Goal: Information Seeking & Learning: Find specific fact

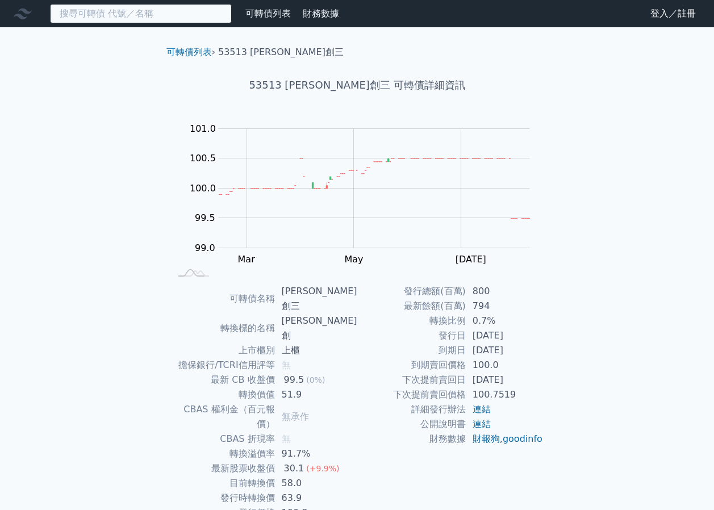
click at [181, 16] on input at bounding box center [141, 13] width 182 height 19
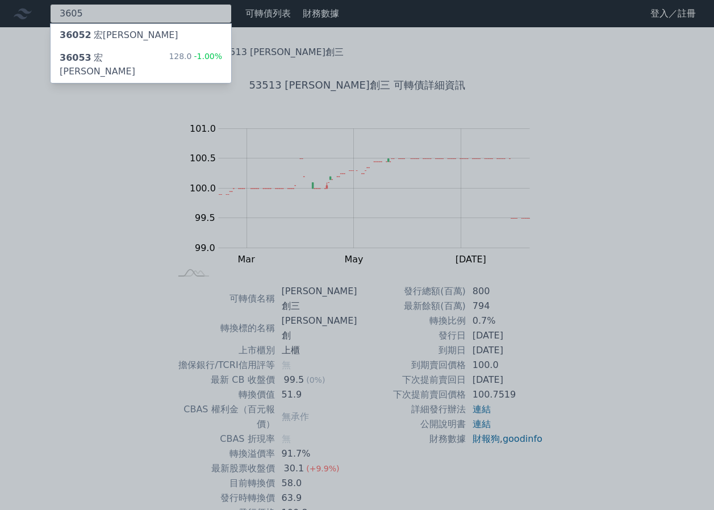
type input "3605"
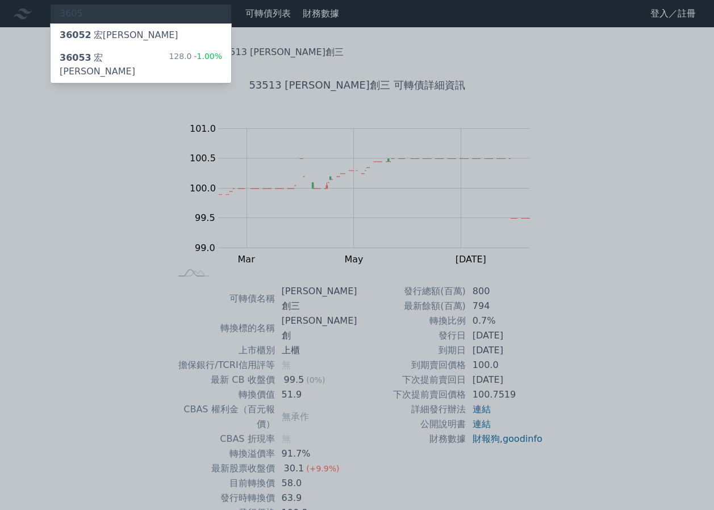
click at [190, 51] on div "128.0 -1.00%" at bounding box center [195, 64] width 53 height 27
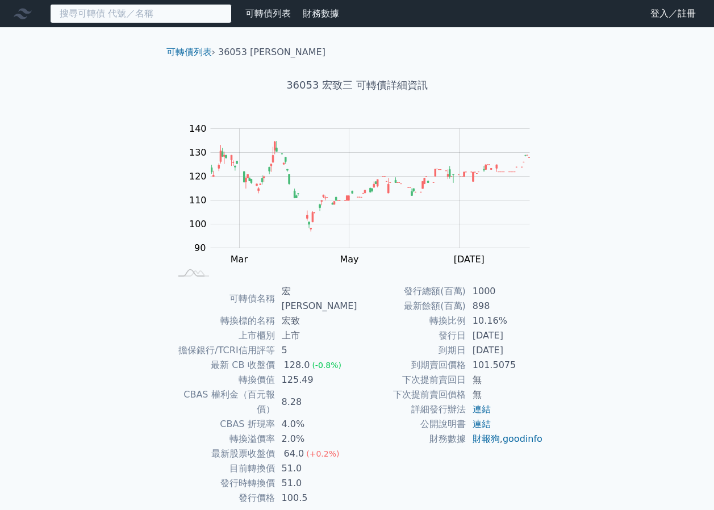
click at [202, 9] on input at bounding box center [141, 13] width 182 height 19
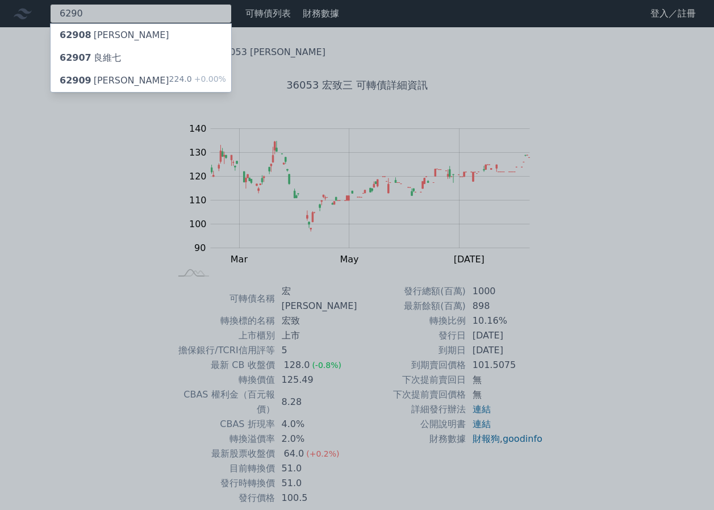
type input "6290"
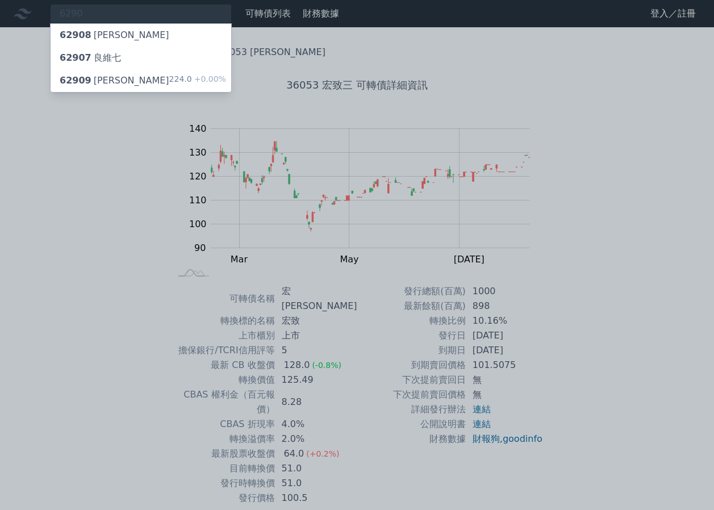
click at [203, 74] on span "+0.00%" at bounding box center [209, 78] width 34 height 9
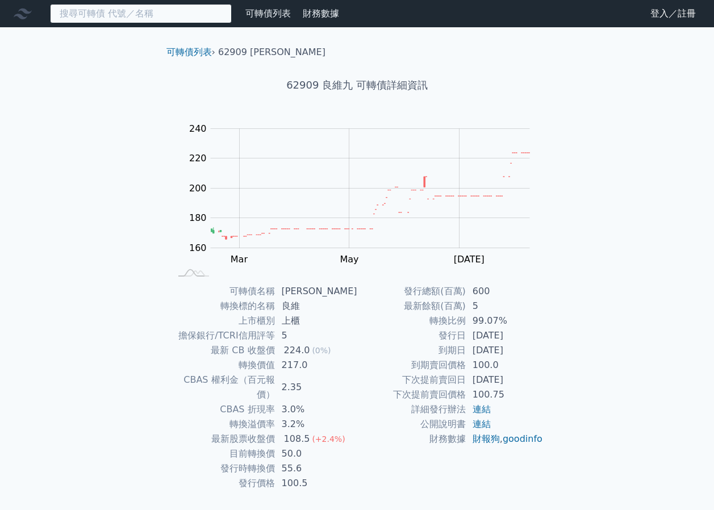
click at [195, 9] on input at bounding box center [141, 13] width 182 height 19
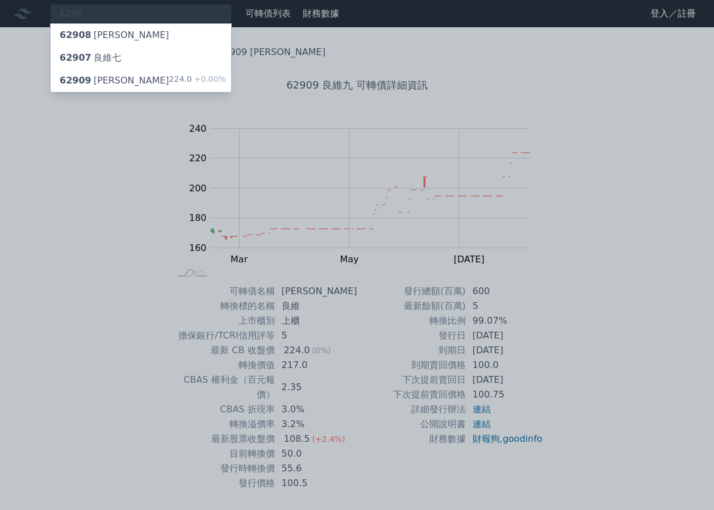
click at [471, 86] on div at bounding box center [357, 255] width 714 height 510
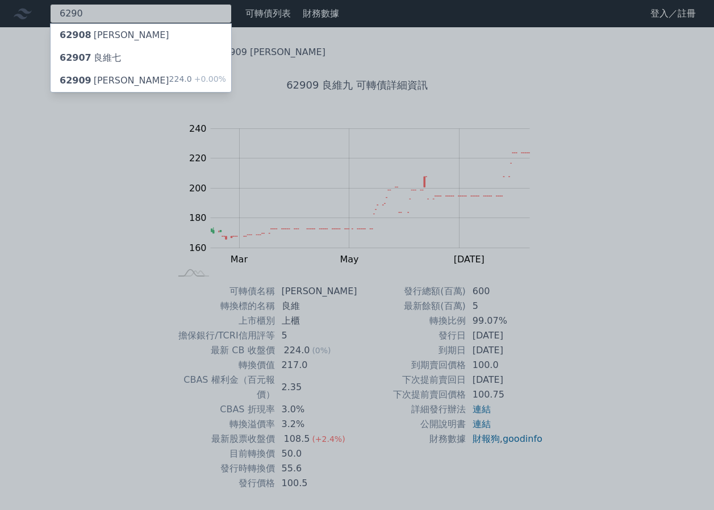
click at [195, 20] on div "6290 62908 良維八 62907 良維七 62909 良維九 224.0 +0.00%" at bounding box center [141, 13] width 182 height 19
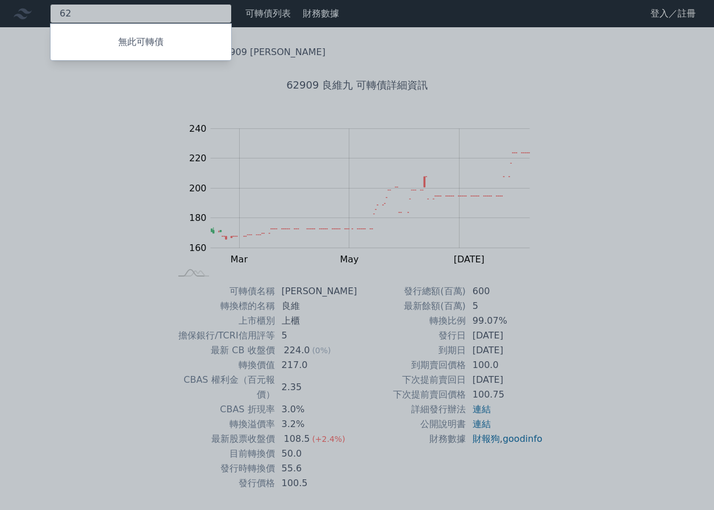
type input "6"
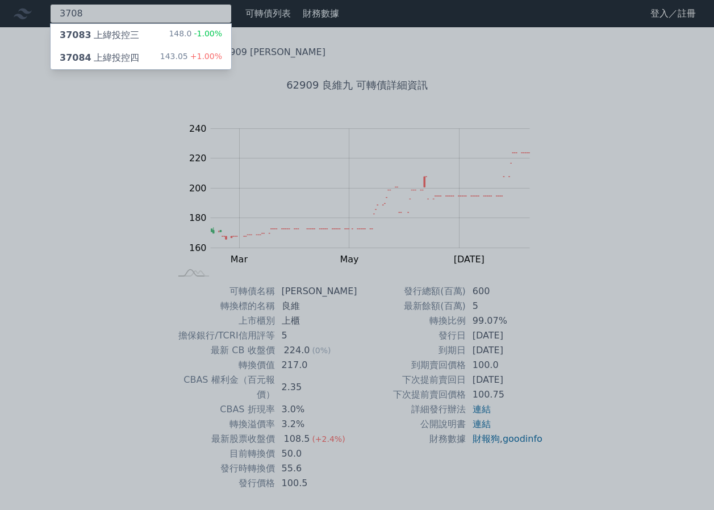
type input "3708"
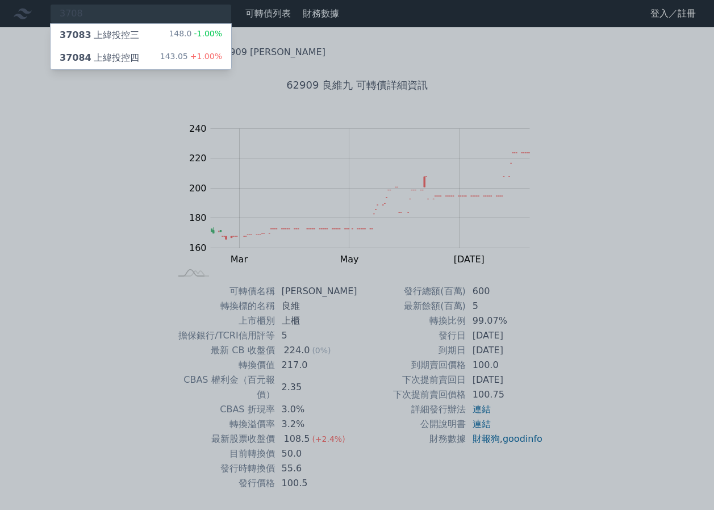
click at [185, 57] on div "143.05 +1.00%" at bounding box center [191, 58] width 62 height 14
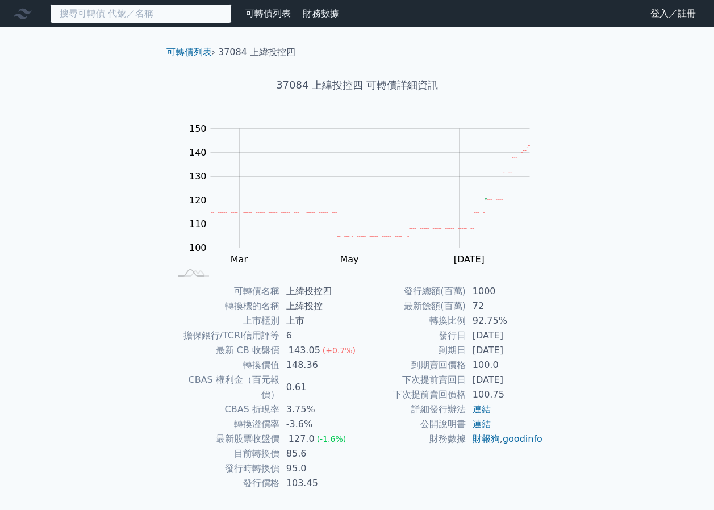
click at [166, 11] on input at bounding box center [141, 13] width 182 height 19
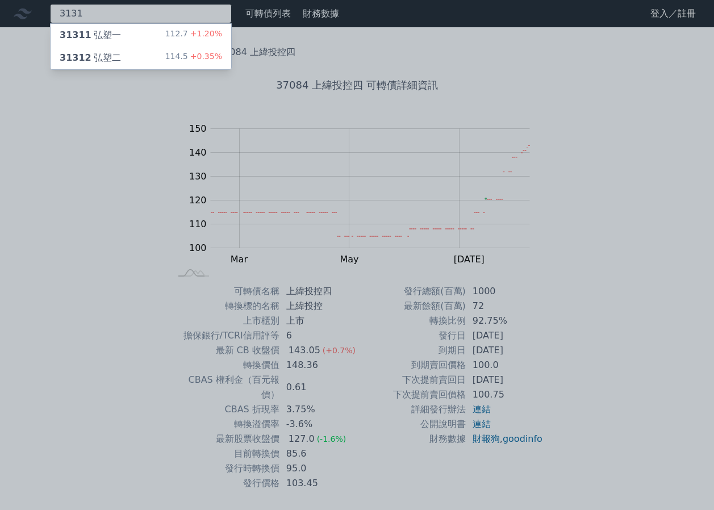
type input "3131"
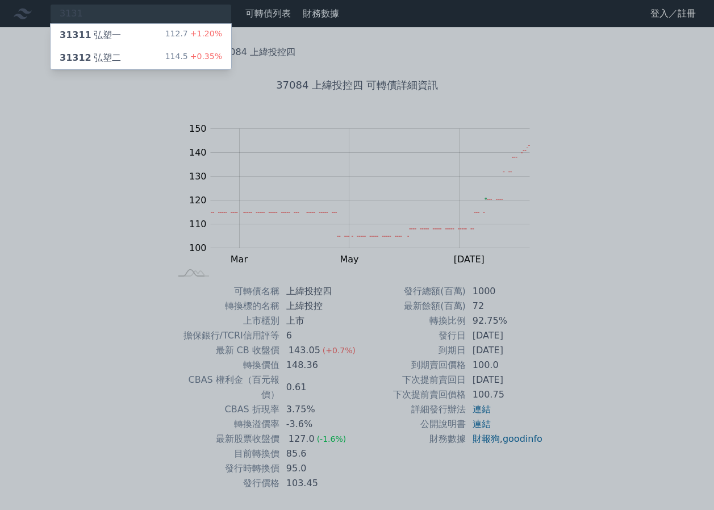
click at [176, 53] on div "114.5 +0.35%" at bounding box center [193, 58] width 57 height 14
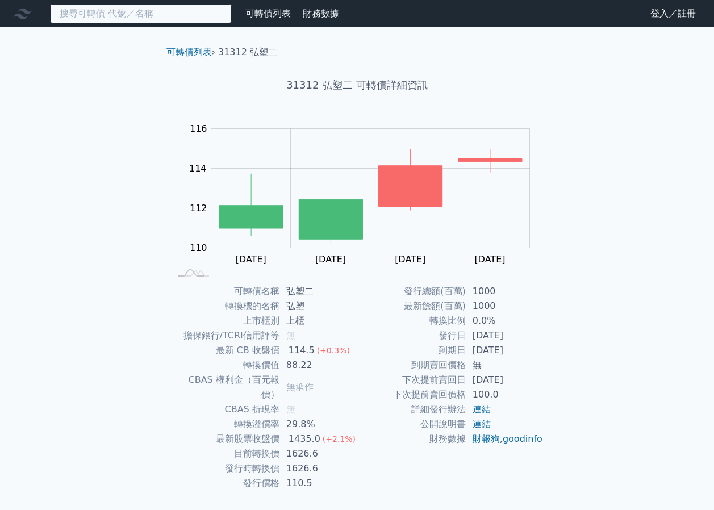
click at [202, 16] on input at bounding box center [141, 13] width 182 height 19
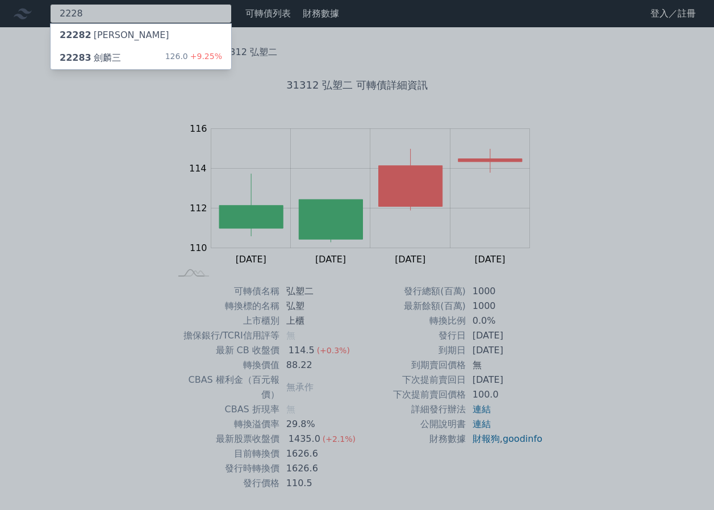
type input "2228"
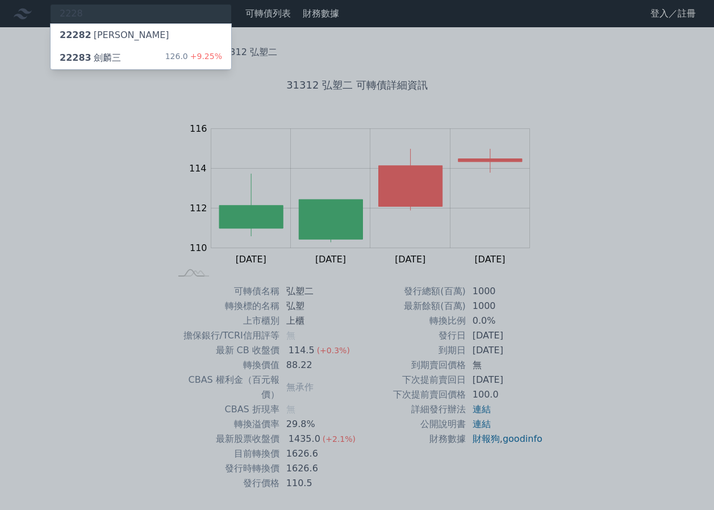
click at [201, 56] on span "+9.25%" at bounding box center [205, 56] width 34 height 9
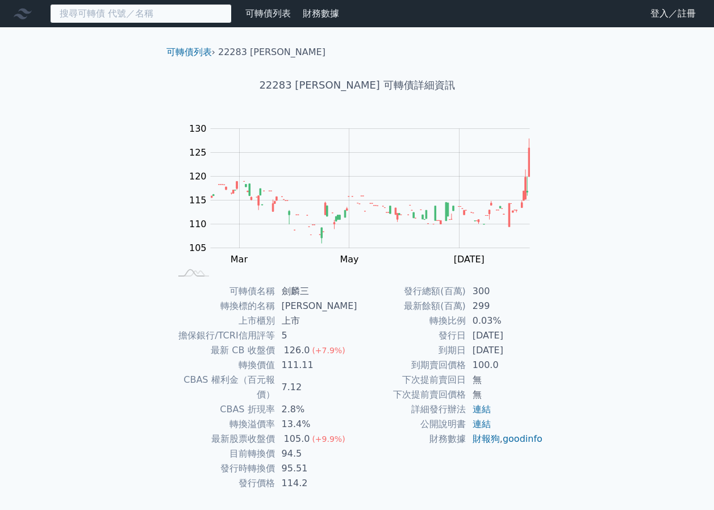
click at [143, 20] on input at bounding box center [141, 13] width 182 height 19
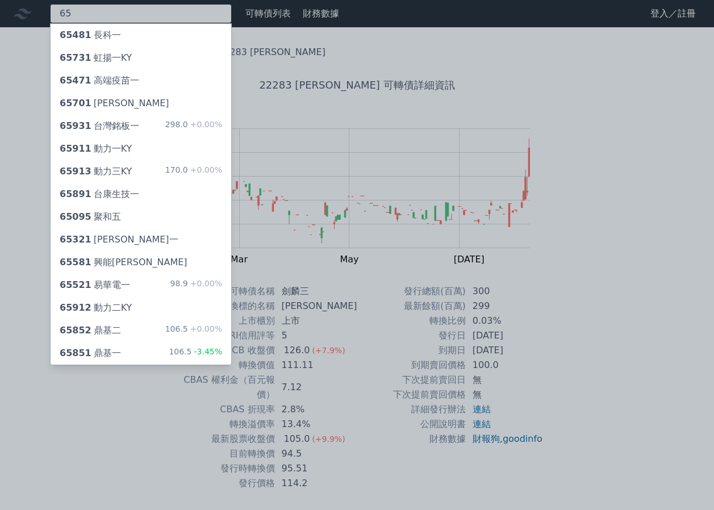
type input "6"
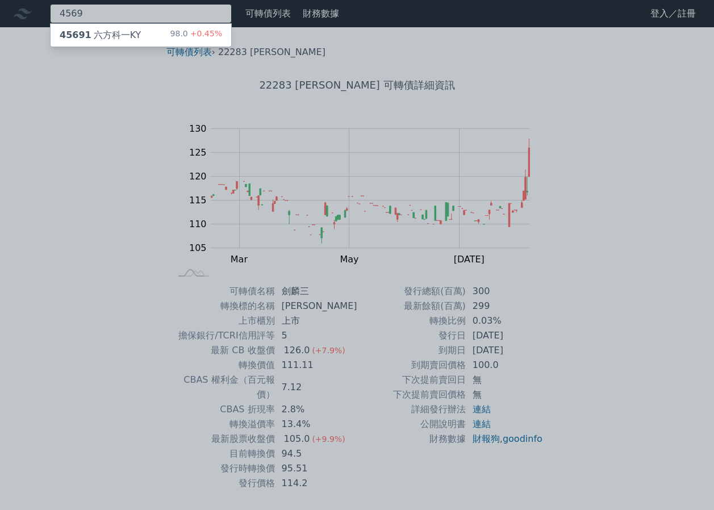
type input "4569"
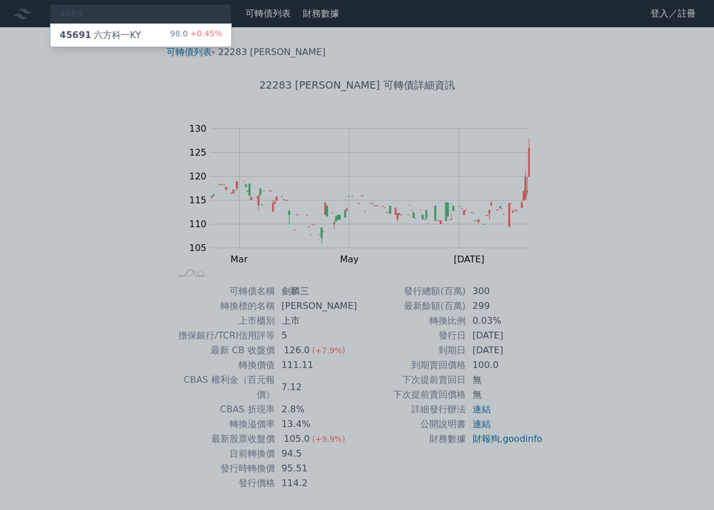
click at [186, 35] on div "98.0 +0.45%" at bounding box center [196, 35] width 52 height 14
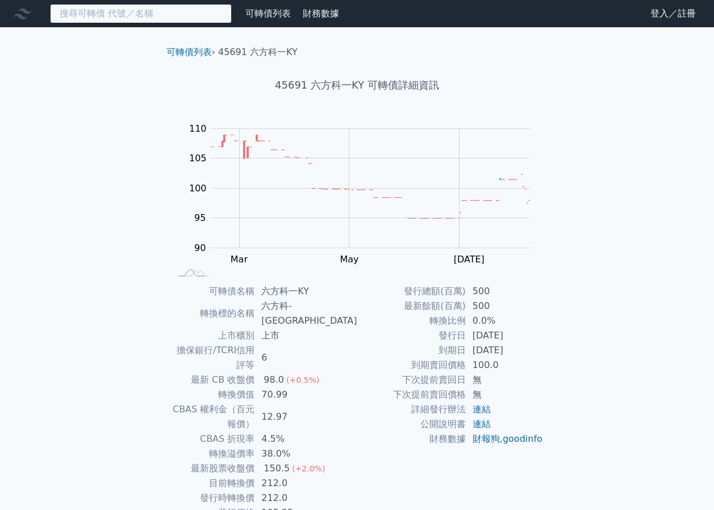
click at [165, 17] on input at bounding box center [141, 13] width 182 height 19
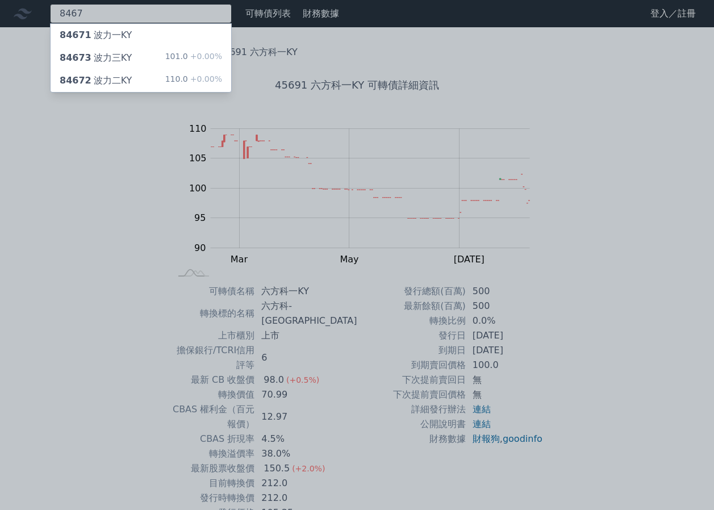
type input "8467"
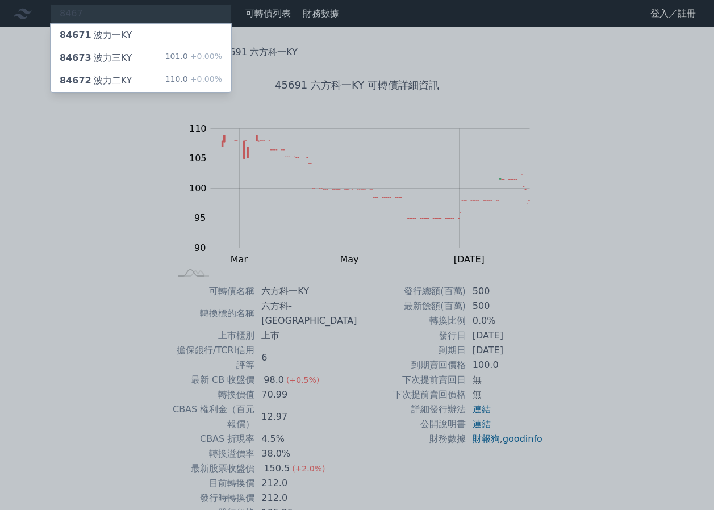
click at [179, 82] on div "110.0 +0.00%" at bounding box center [193, 81] width 57 height 14
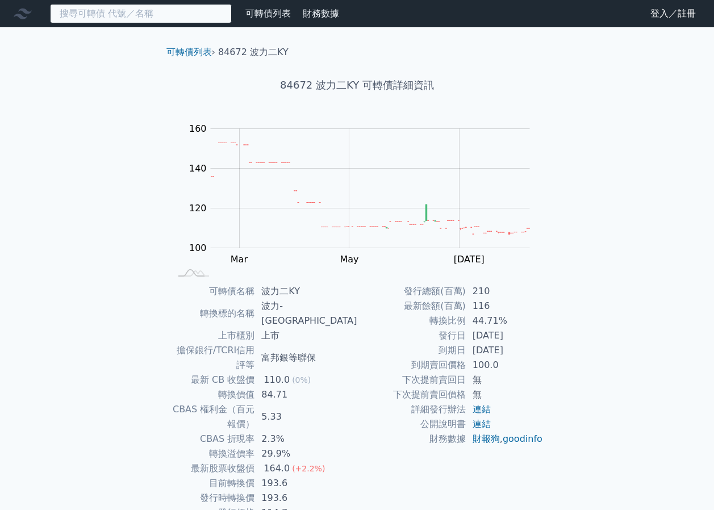
click at [166, 14] on input at bounding box center [141, 13] width 182 height 19
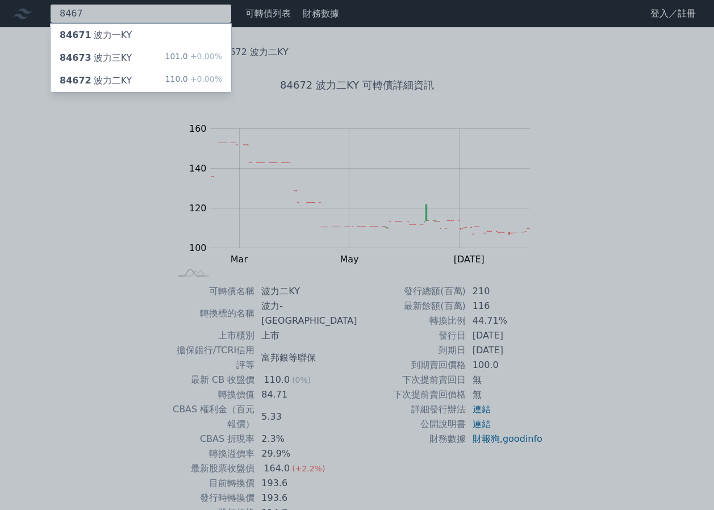
type input "8467"
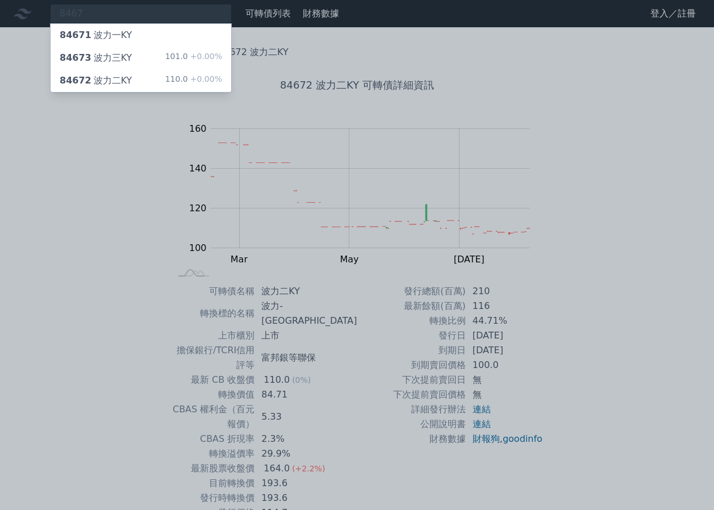
click at [169, 48] on div "84673 波力三KY 101.0 +0.00%" at bounding box center [141, 58] width 181 height 23
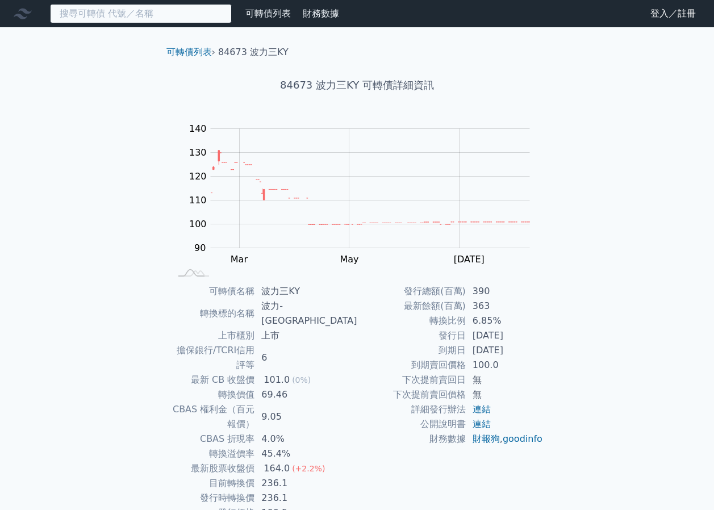
click at [133, 12] on input at bounding box center [141, 13] width 182 height 19
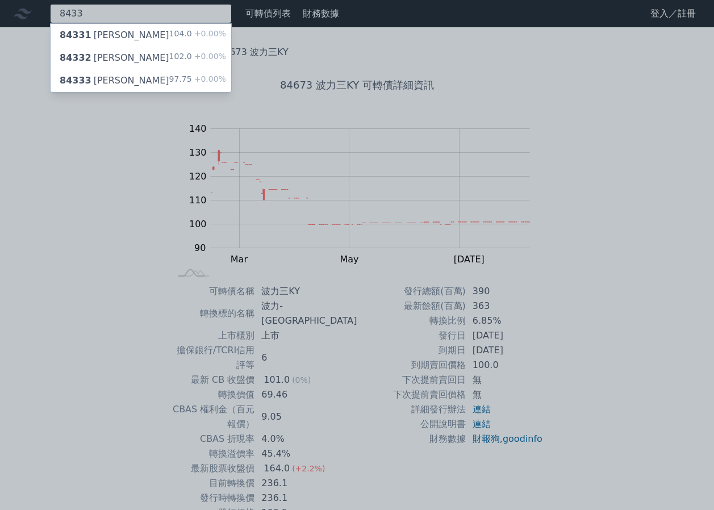
type input "8433"
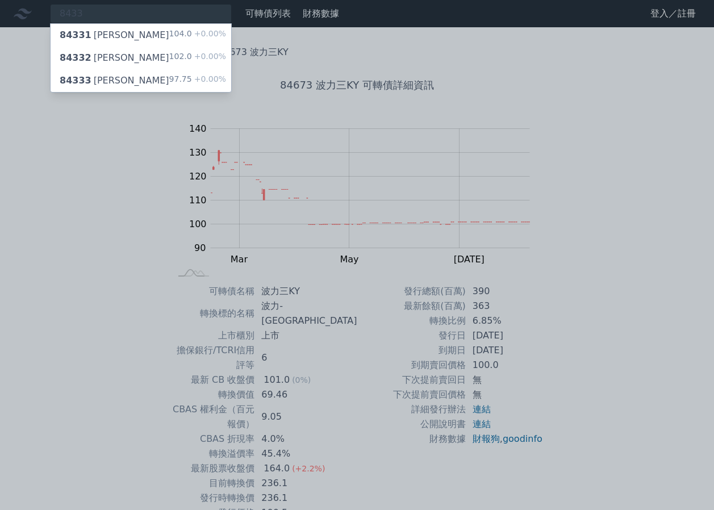
click at [161, 75] on div "84333 弘帆三 97.75 +0.00%" at bounding box center [141, 80] width 181 height 23
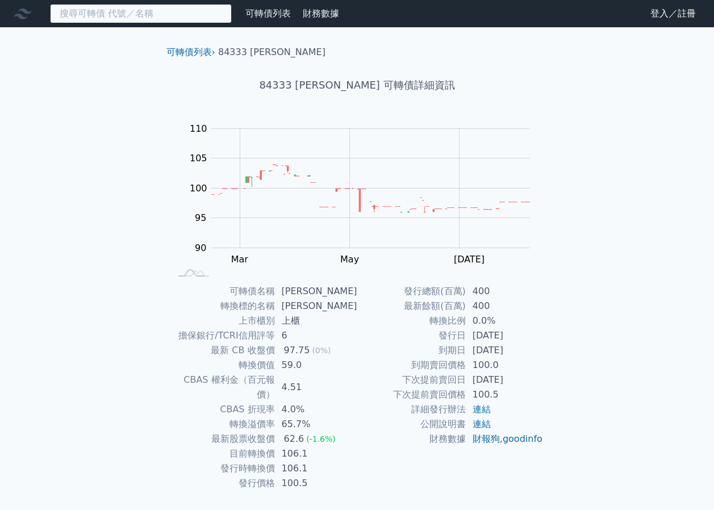
click at [142, 5] on input at bounding box center [141, 13] width 182 height 19
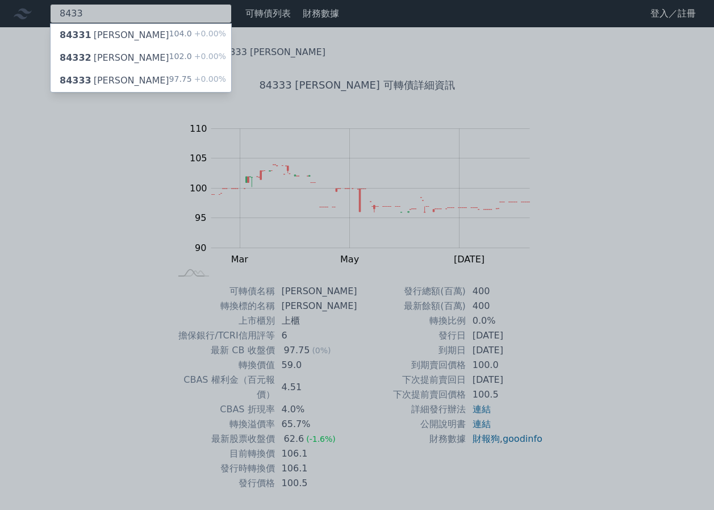
type input "8433"
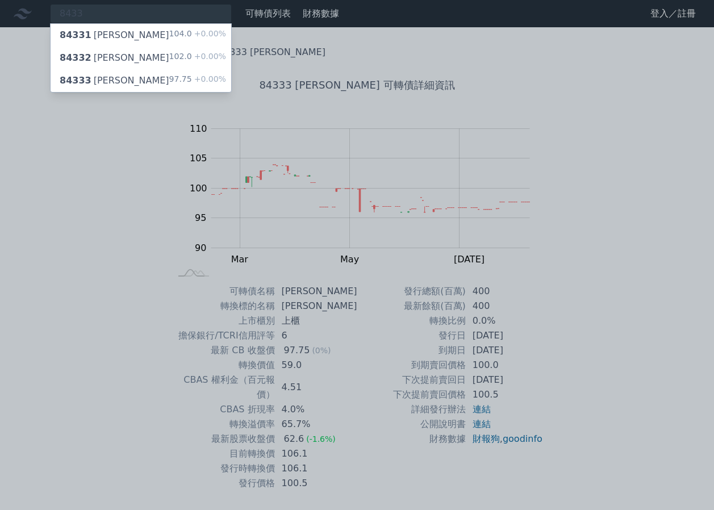
click at [178, 31] on div "104.0 +0.00%" at bounding box center [197, 35] width 57 height 14
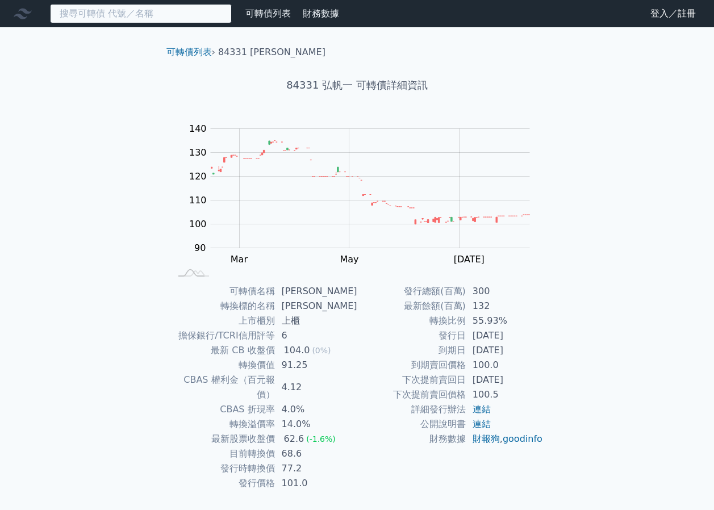
click at [158, 14] on input at bounding box center [141, 13] width 182 height 19
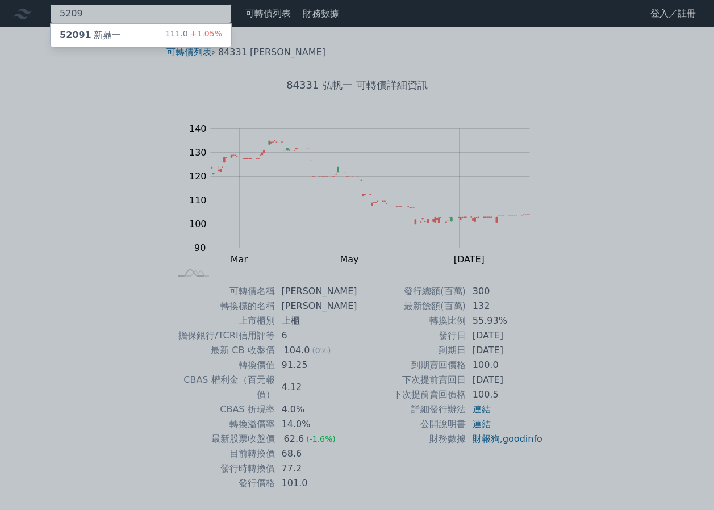
type input "5209"
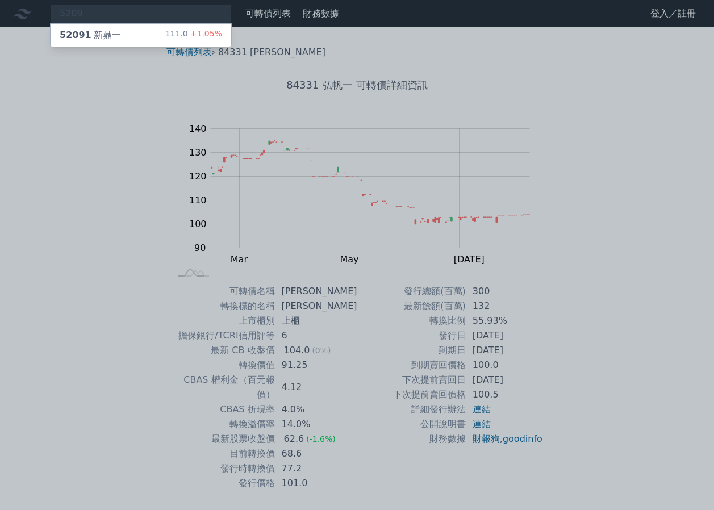
click at [191, 34] on div "111.0 +1.05%" at bounding box center [193, 35] width 57 height 14
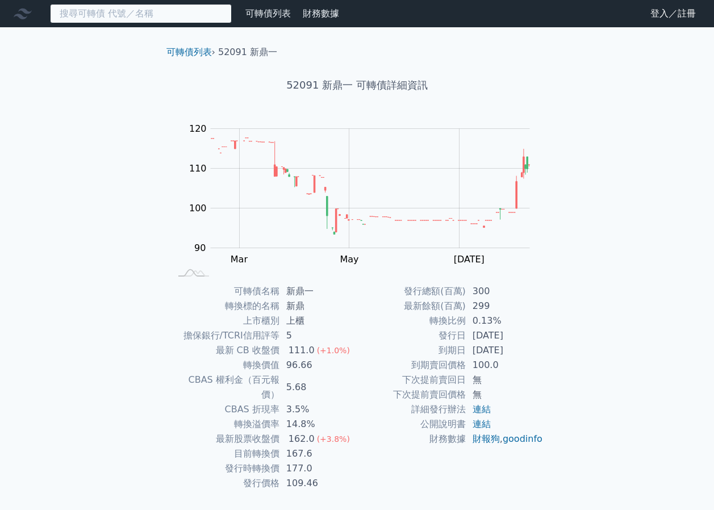
click at [177, 23] on input at bounding box center [141, 13] width 182 height 19
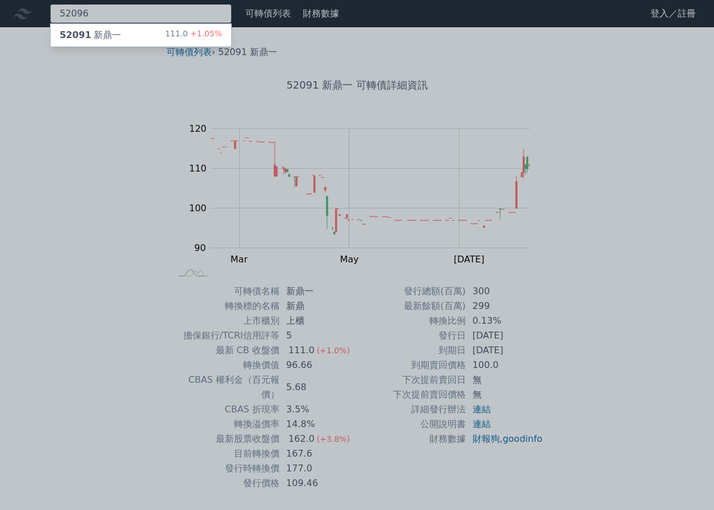
type input "52096"
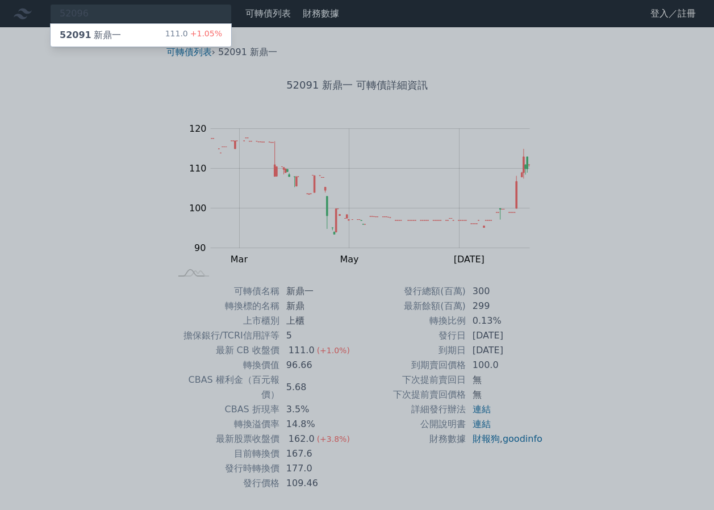
click at [215, 29] on span "+1.05%" at bounding box center [205, 33] width 34 height 9
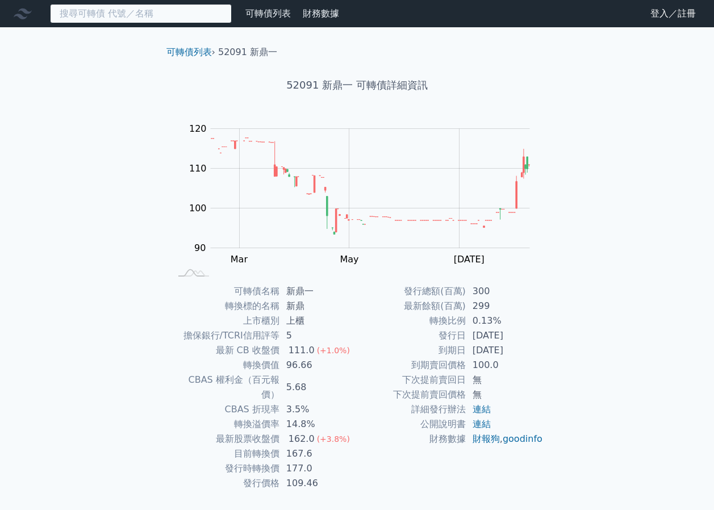
click at [220, 16] on input at bounding box center [141, 13] width 182 height 19
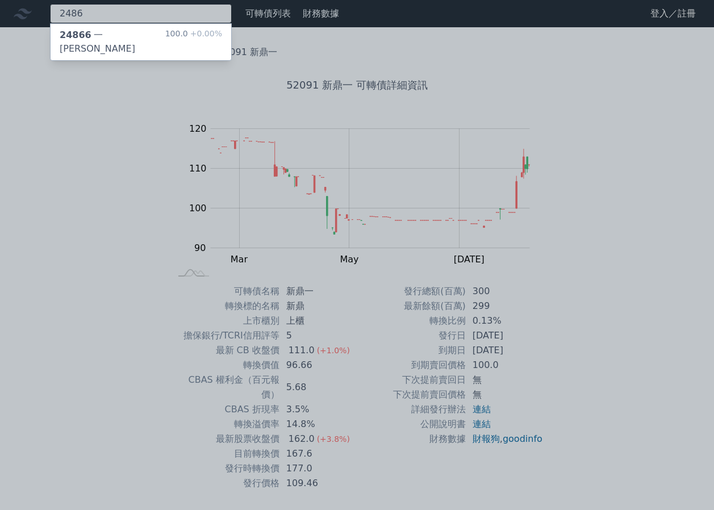
type input "2486"
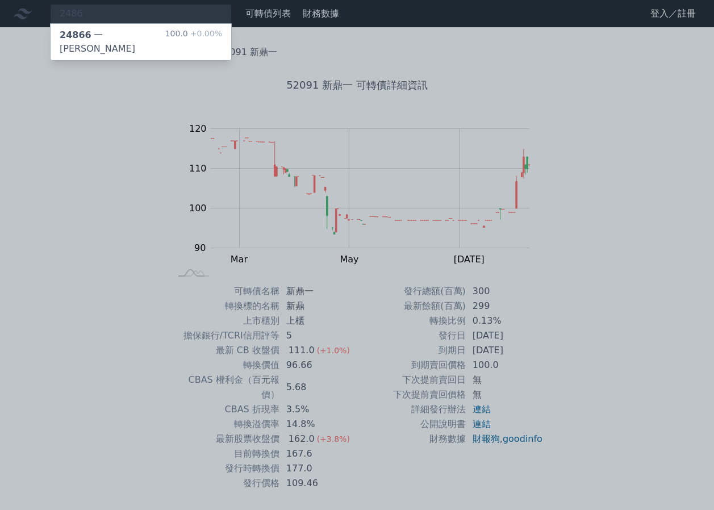
click at [214, 34] on span "+0.00%" at bounding box center [205, 33] width 34 height 9
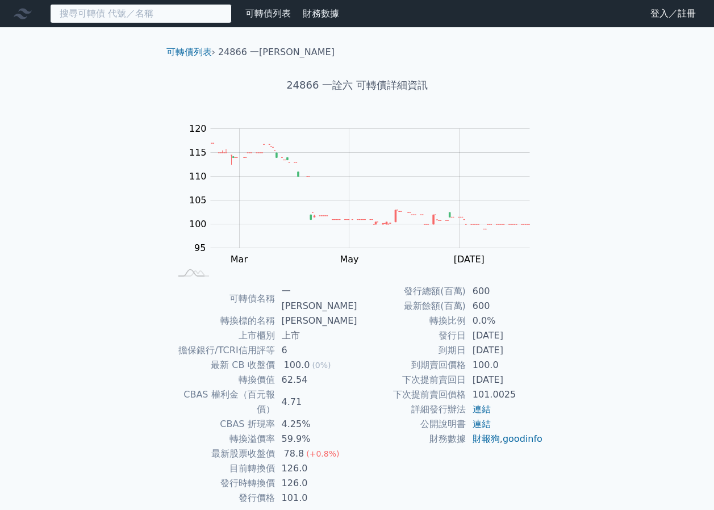
click at [184, 15] on input at bounding box center [141, 13] width 182 height 19
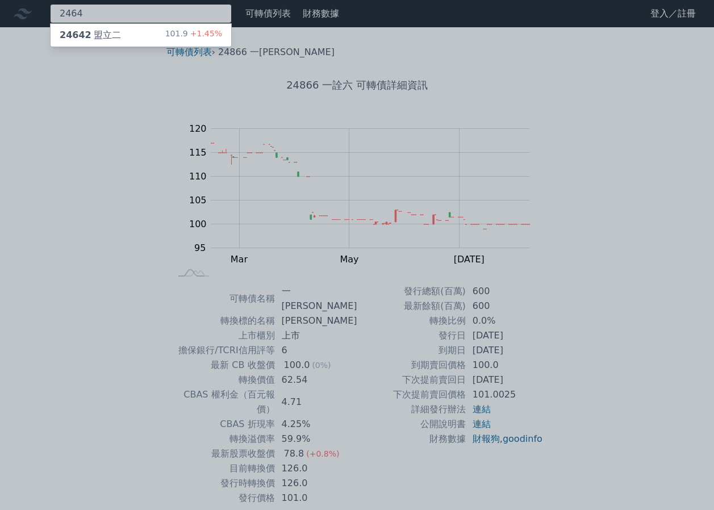
type input "2464"
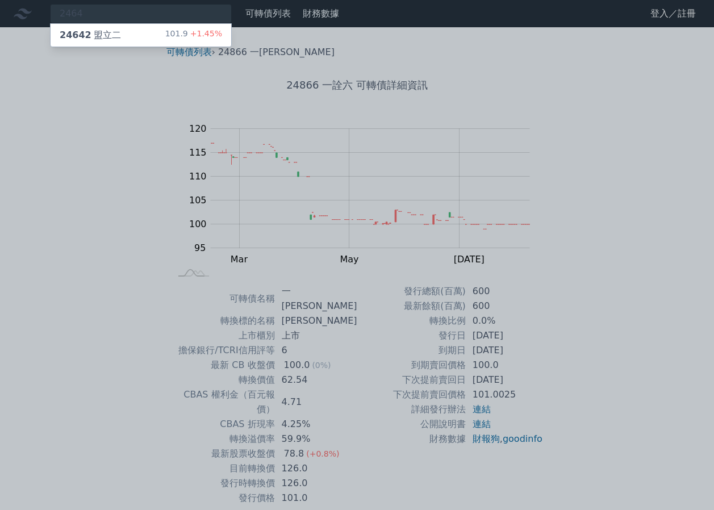
click at [182, 30] on div "101.9 +1.45%" at bounding box center [193, 35] width 57 height 14
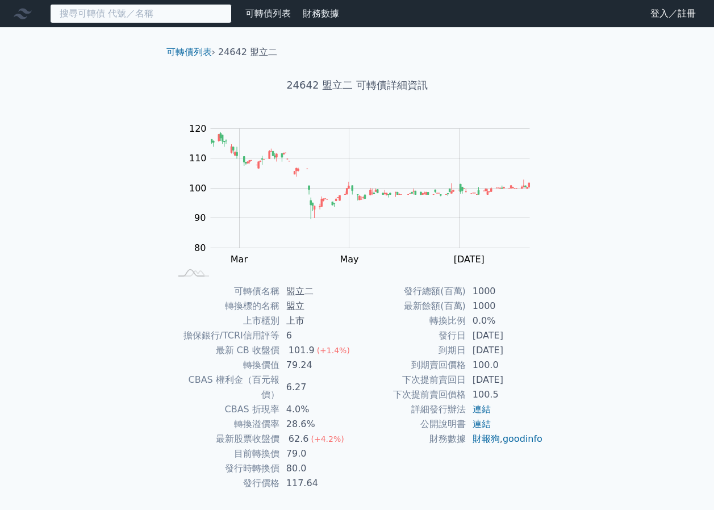
click at [161, 18] on input at bounding box center [141, 13] width 182 height 19
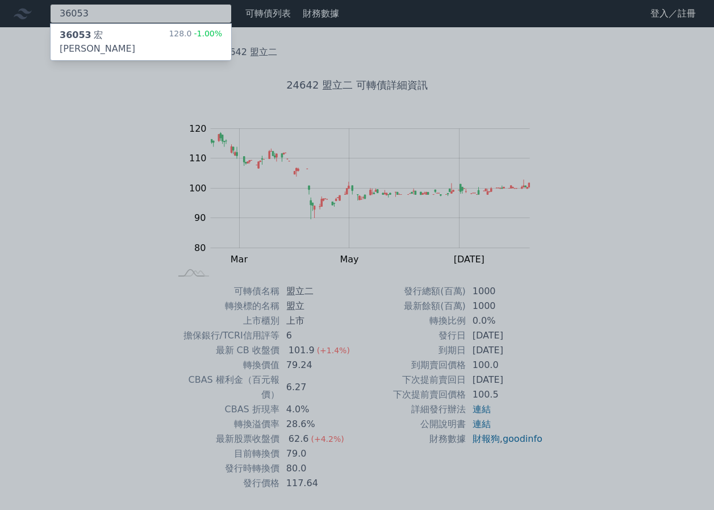
type input "36053"
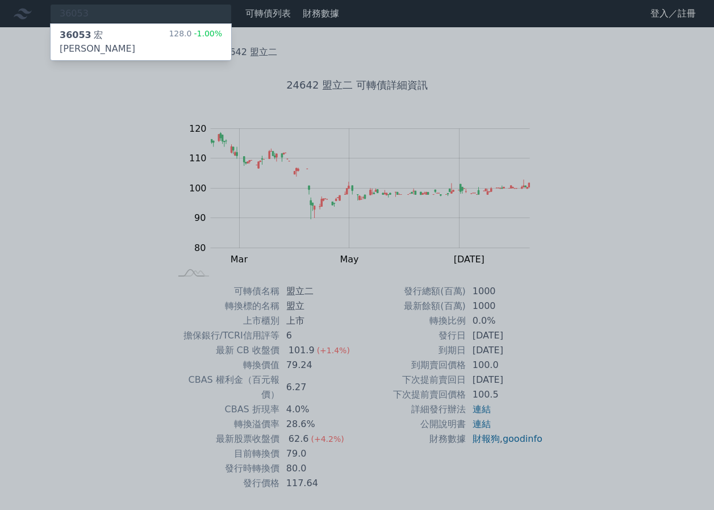
click at [189, 34] on div "128.0 -1.00%" at bounding box center [195, 41] width 53 height 27
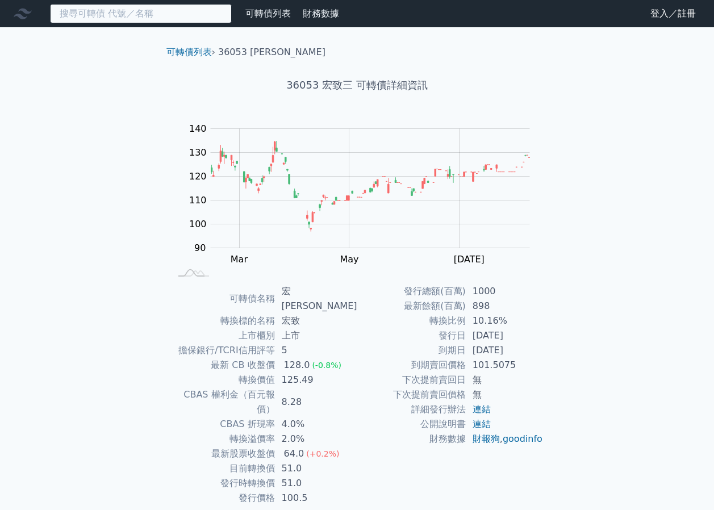
click at [181, 17] on input at bounding box center [141, 13] width 182 height 19
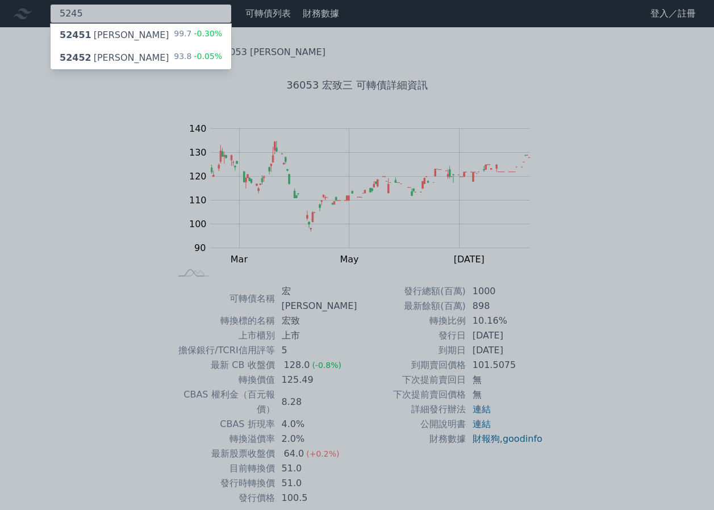
type input "5245"
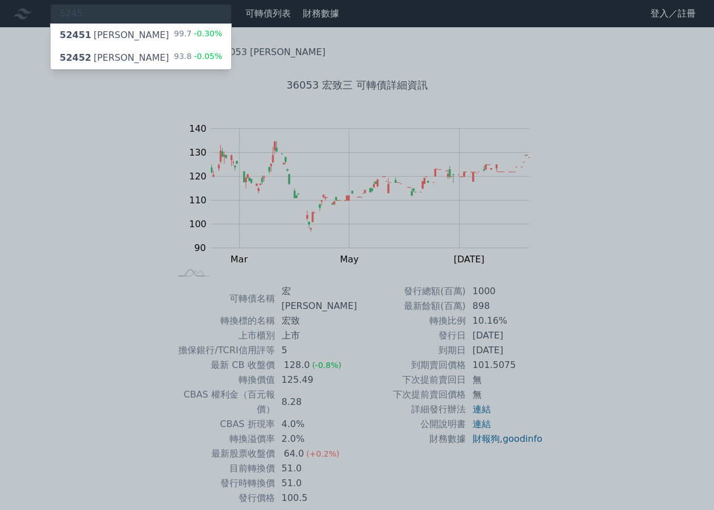
click at [202, 31] on span "-0.30%" at bounding box center [206, 33] width 31 height 9
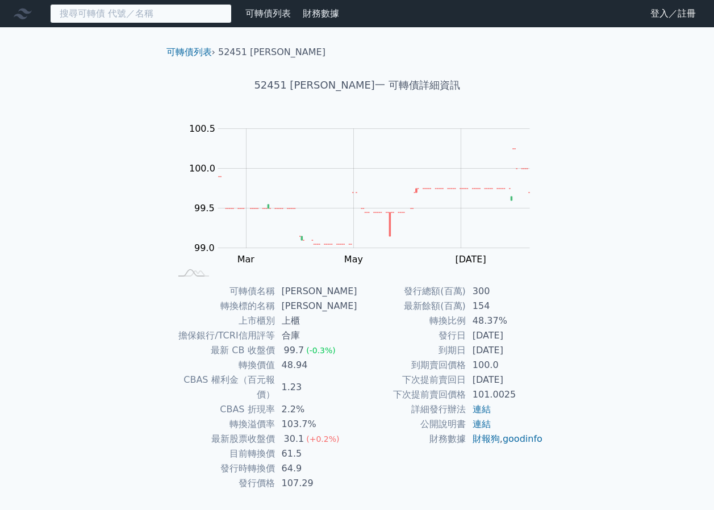
click at [173, 19] on input at bounding box center [141, 13] width 182 height 19
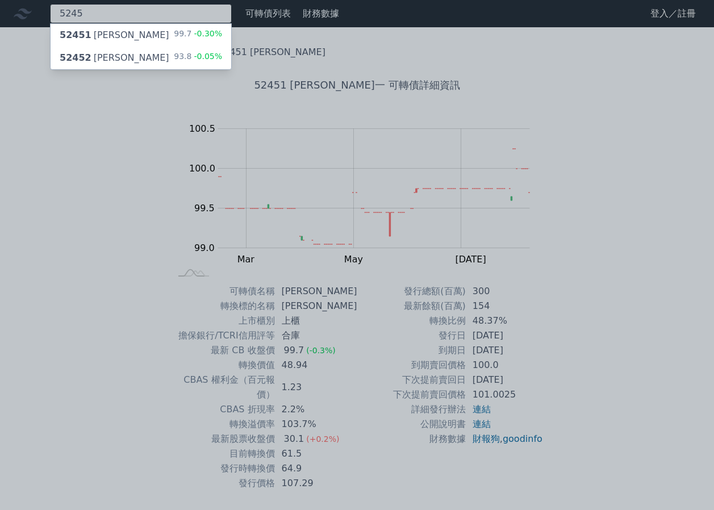
type input "5245"
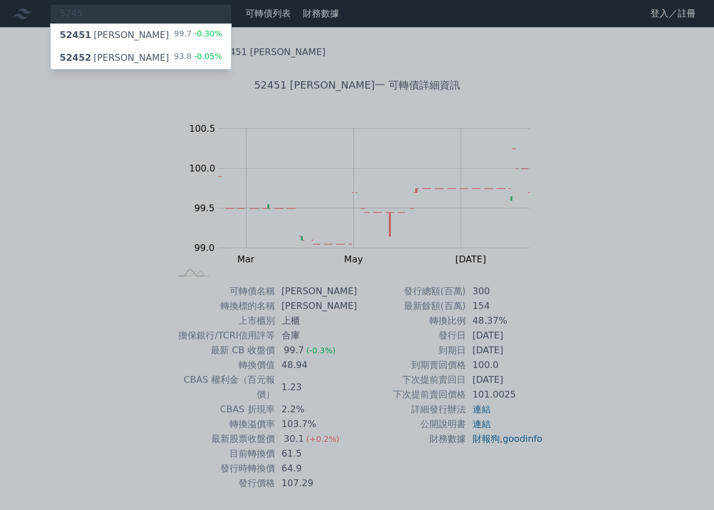
click at [202, 53] on span "-0.05%" at bounding box center [206, 56] width 31 height 9
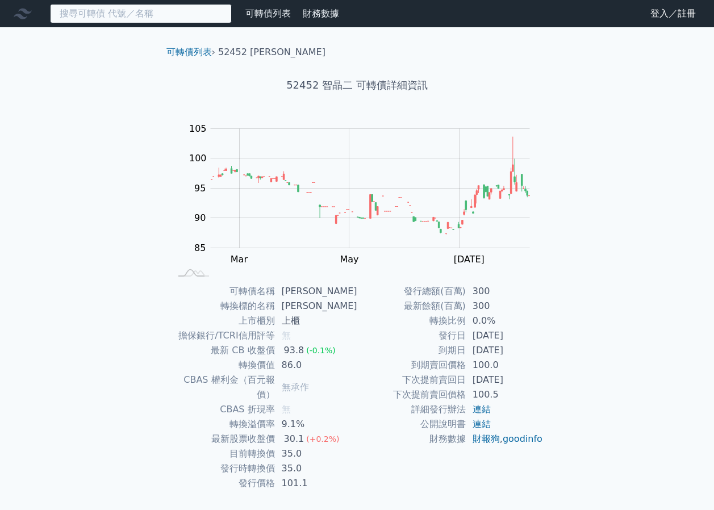
click at [182, 16] on input at bounding box center [141, 13] width 182 height 19
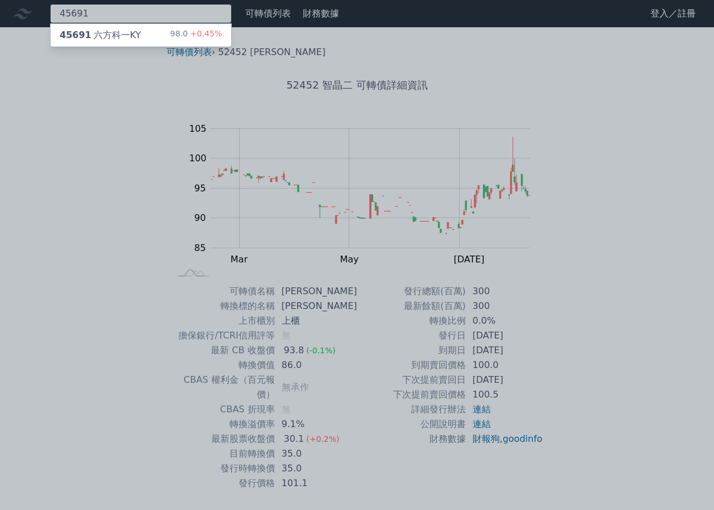
type input "45691"
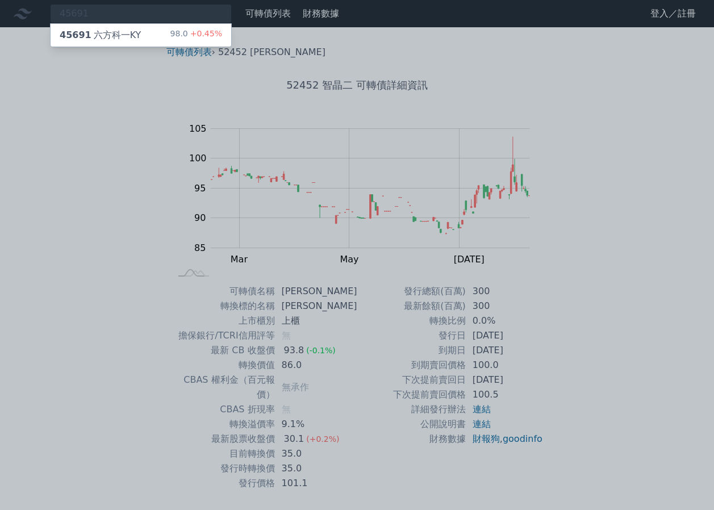
click at [180, 34] on div "98.0 +0.45%" at bounding box center [196, 35] width 52 height 14
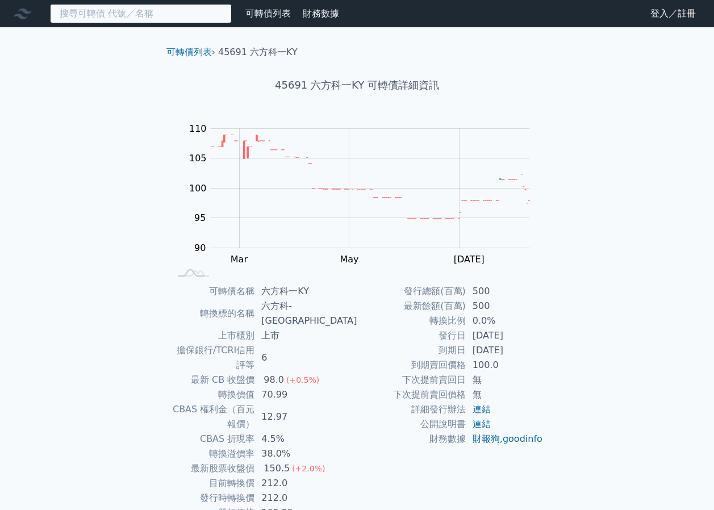
click at [162, 22] on input at bounding box center [141, 13] width 182 height 19
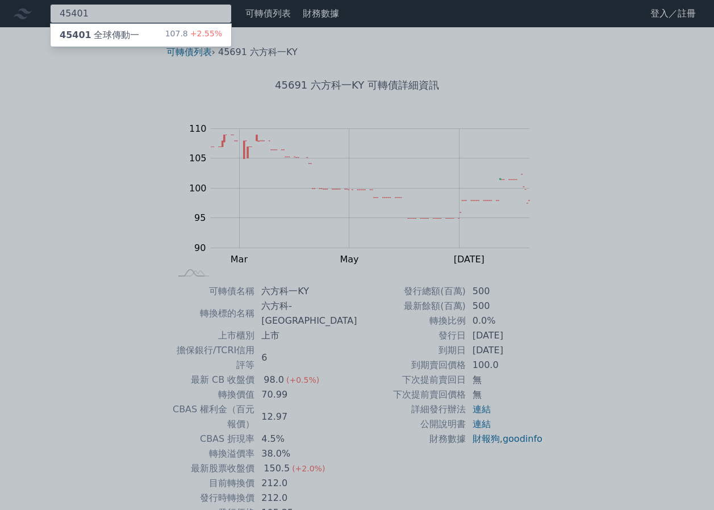
type input "45401"
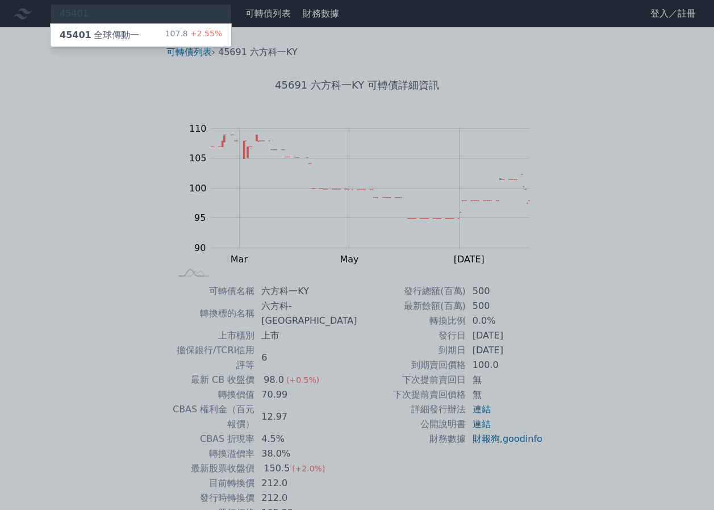
click at [168, 30] on div "45401 全球傳動一 107.8 +2.55%" at bounding box center [141, 35] width 181 height 23
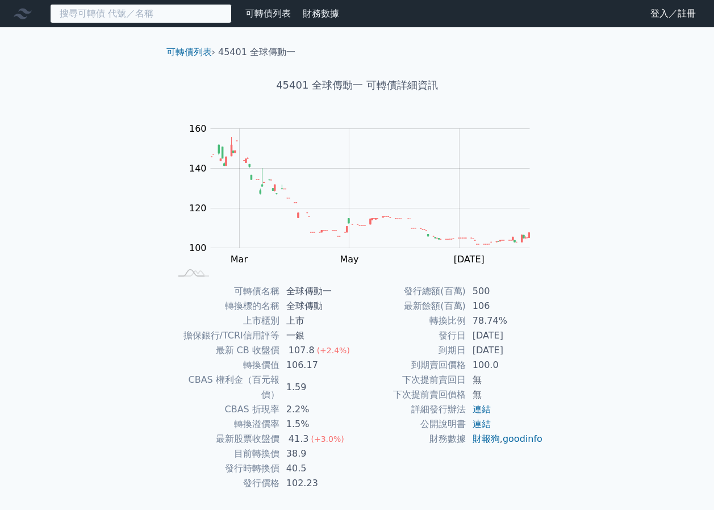
click at [206, 12] on input at bounding box center [141, 13] width 182 height 19
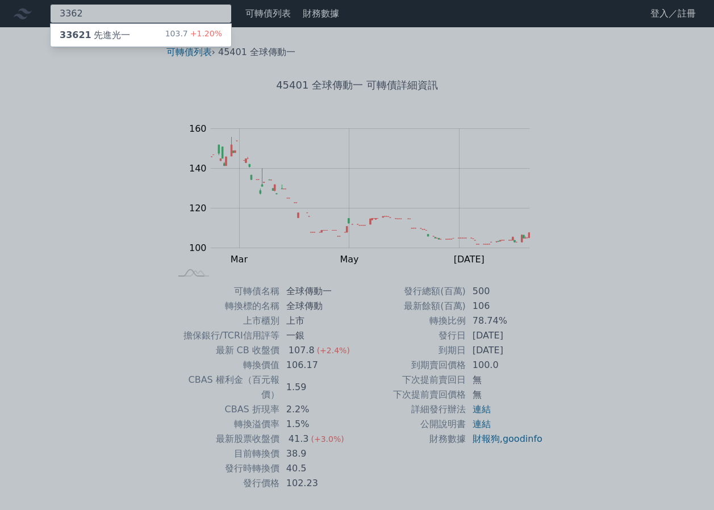
type input "3362"
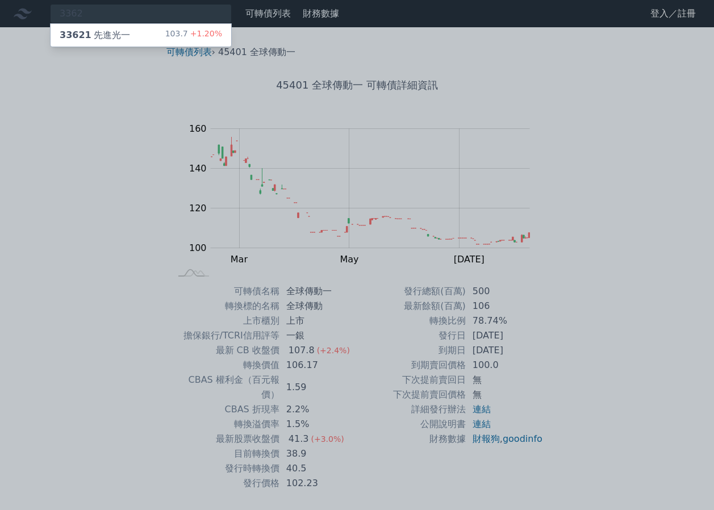
click at [205, 30] on span "+1.20%" at bounding box center [205, 33] width 34 height 9
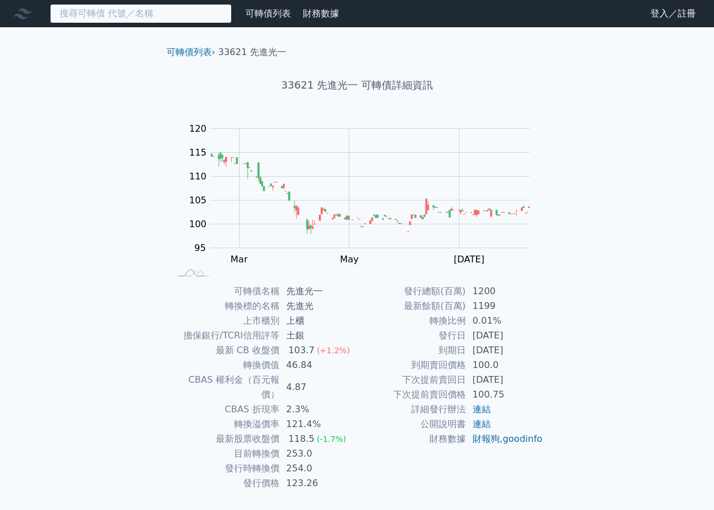
click at [206, 18] on input at bounding box center [141, 13] width 182 height 19
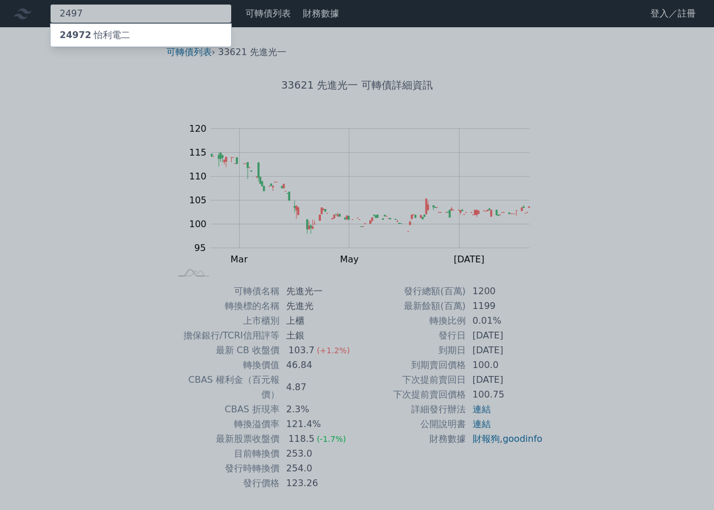
type input "2497"
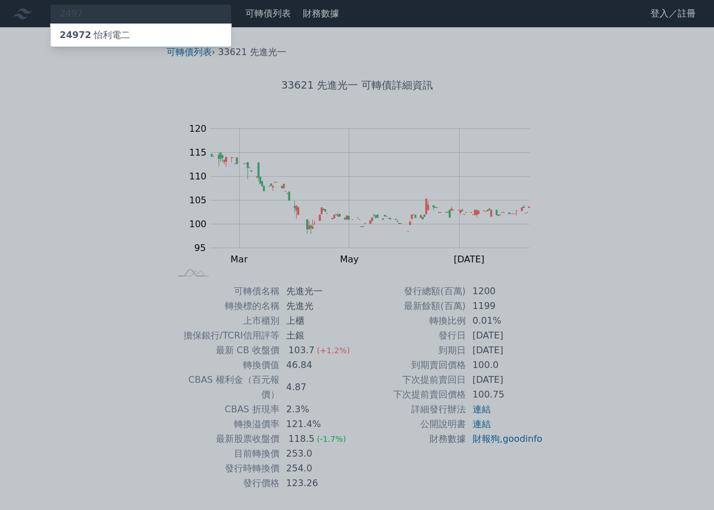
click at [201, 34] on div "24972 怡利電二" at bounding box center [141, 35] width 181 height 23
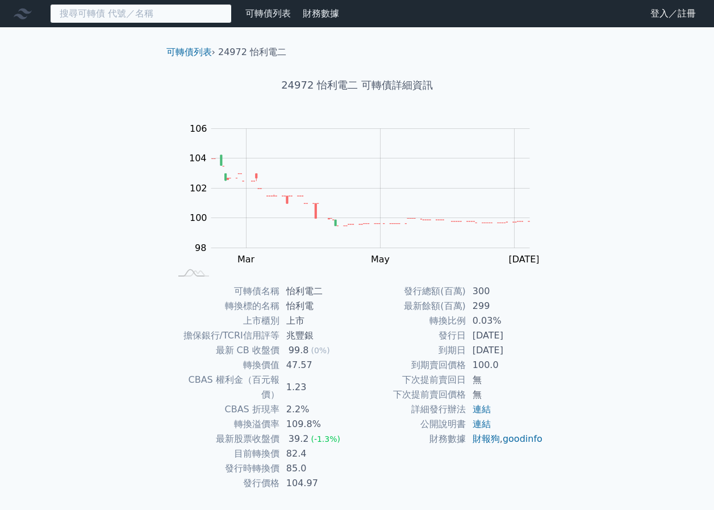
click at [91, 14] on input at bounding box center [141, 13] width 182 height 19
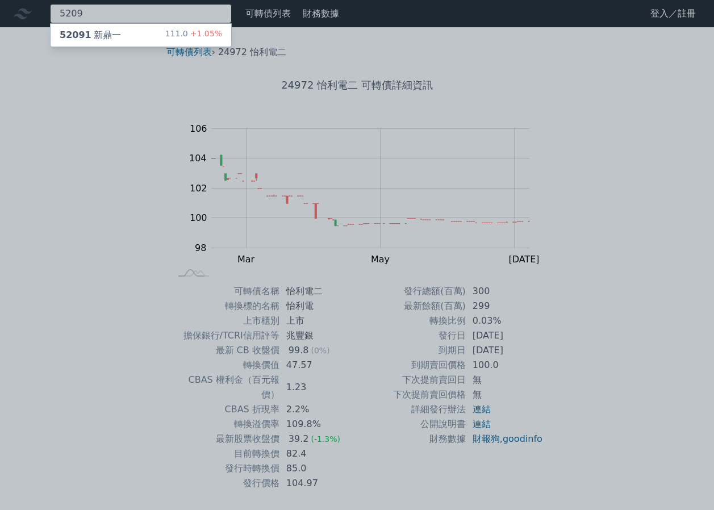
type input "5209"
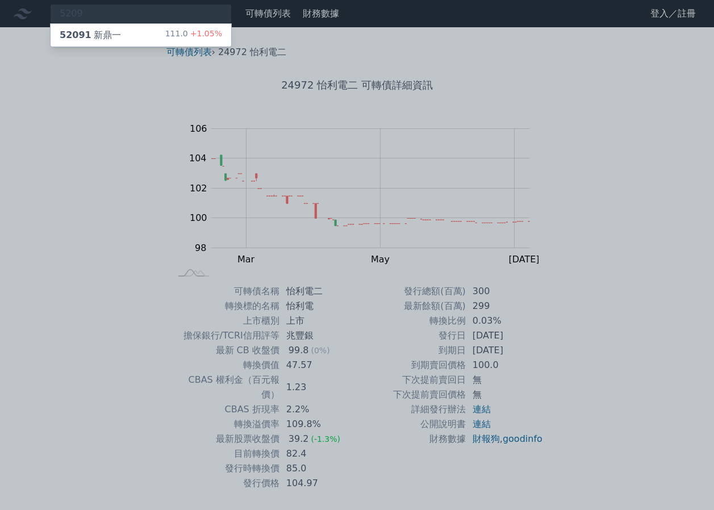
click at [108, 37] on div "52091 新鼎一" at bounding box center [90, 35] width 61 height 14
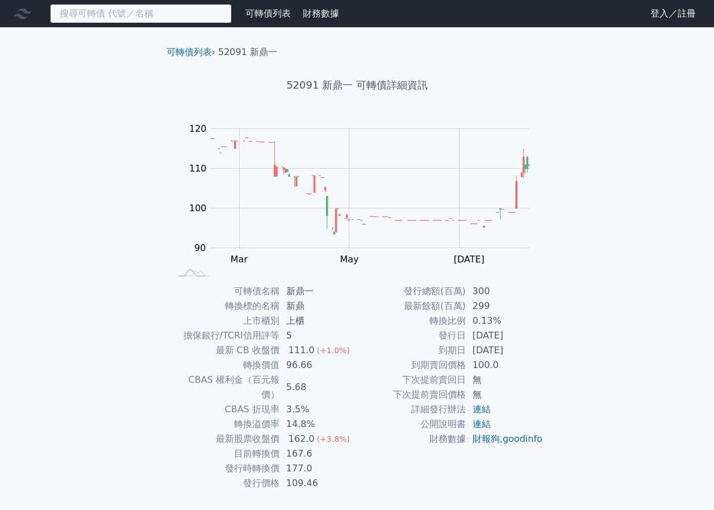
click at [218, 18] on input at bounding box center [141, 13] width 182 height 19
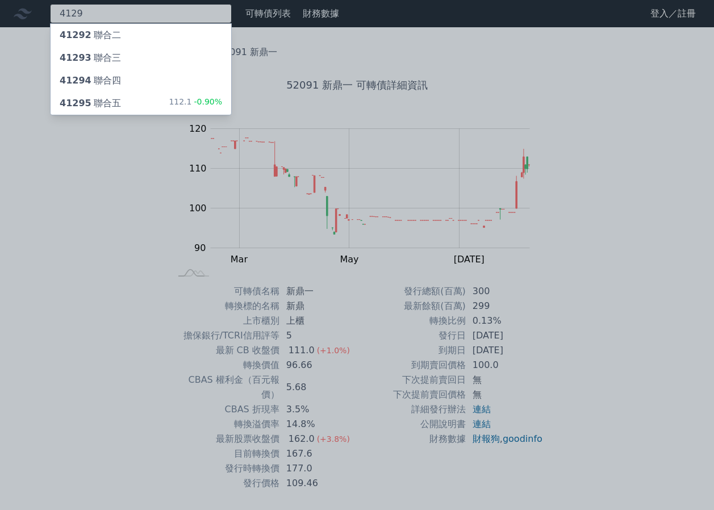
type input "4129"
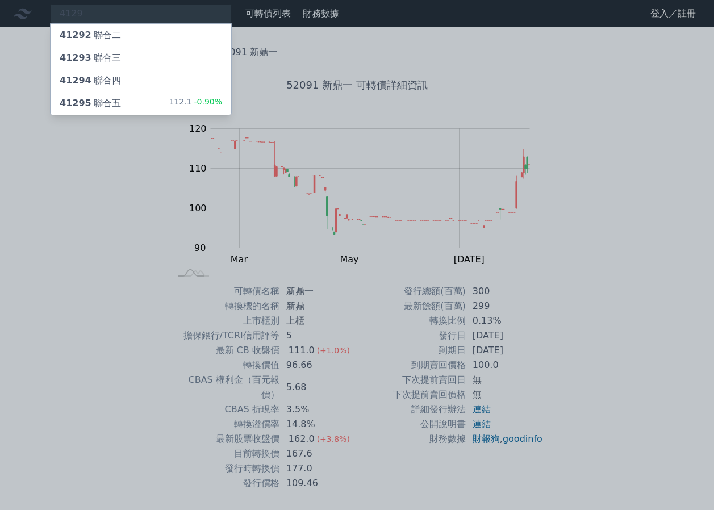
click at [204, 101] on span "-0.90%" at bounding box center [206, 101] width 31 height 9
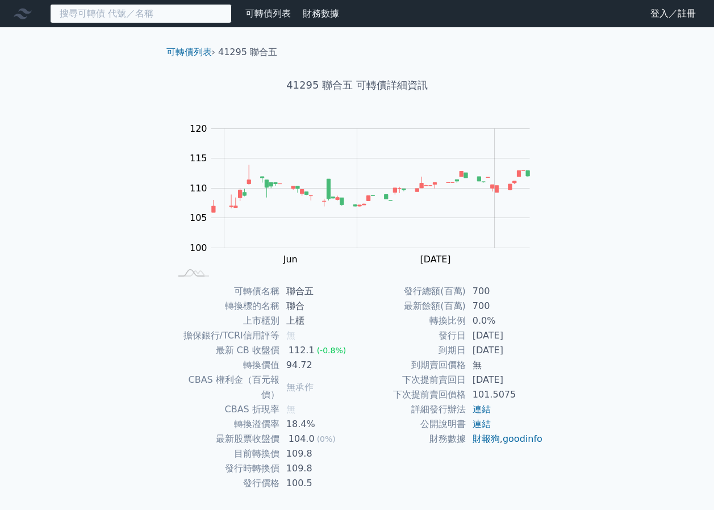
click at [171, 18] on input at bounding box center [141, 13] width 182 height 19
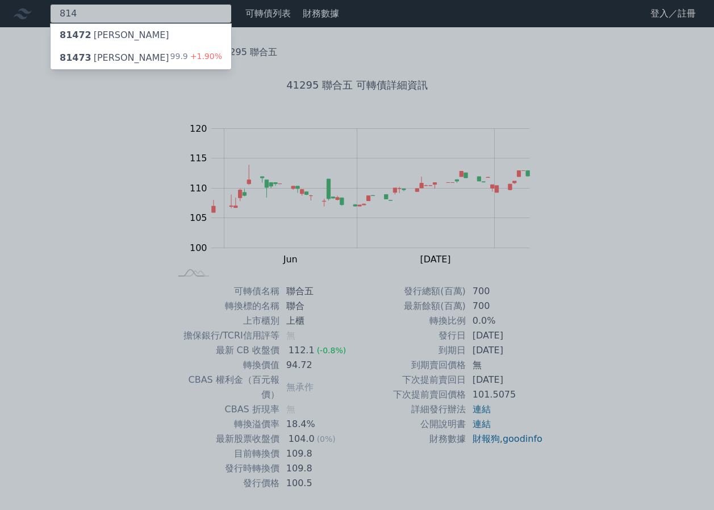
type input "814"
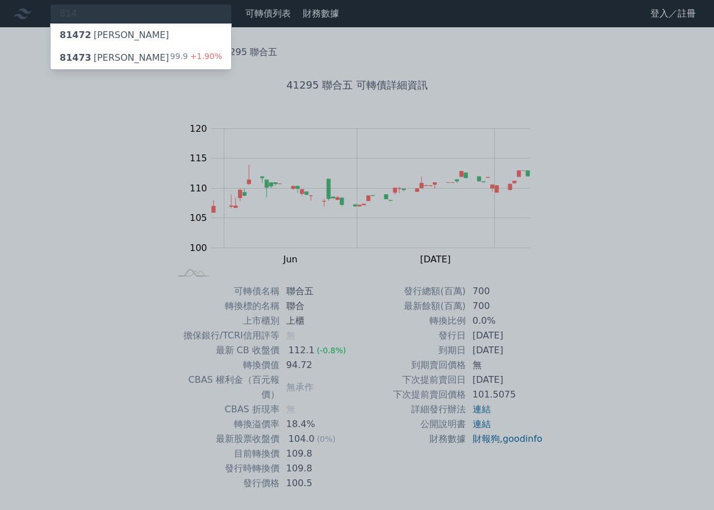
click at [189, 58] on div "99.9 +1.90%" at bounding box center [196, 58] width 52 height 14
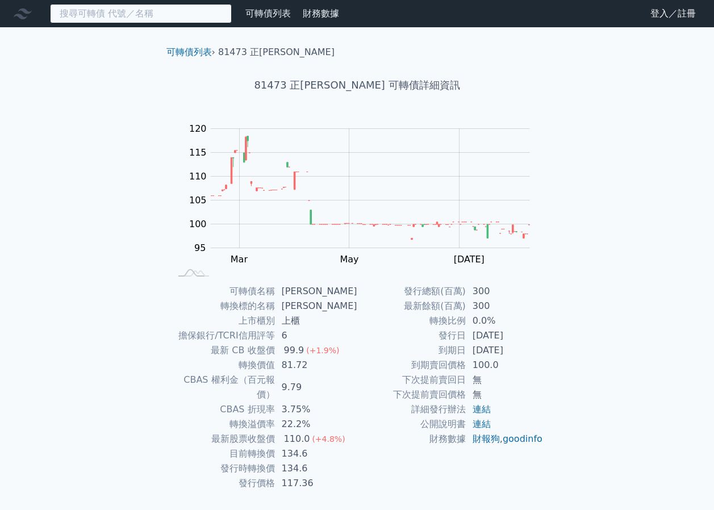
click at [188, 18] on input at bounding box center [141, 13] width 182 height 19
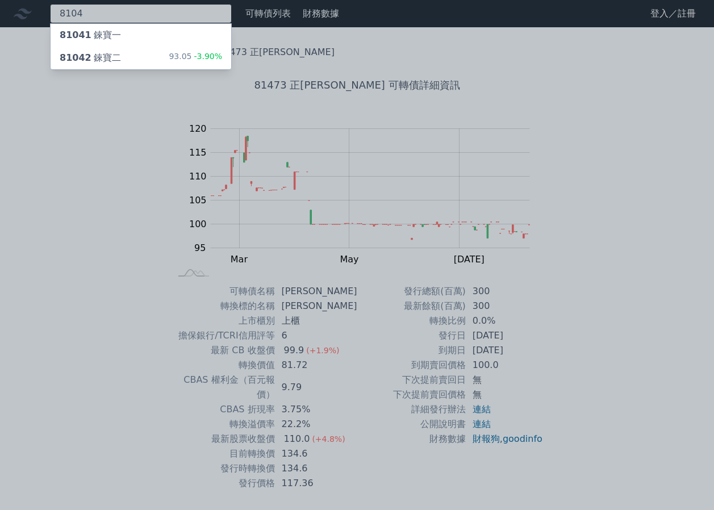
type input "8104"
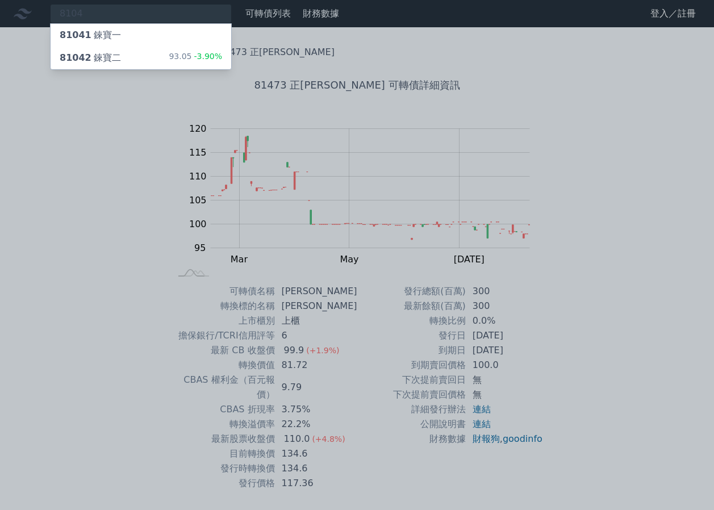
click at [207, 52] on span "-3.90%" at bounding box center [206, 56] width 31 height 9
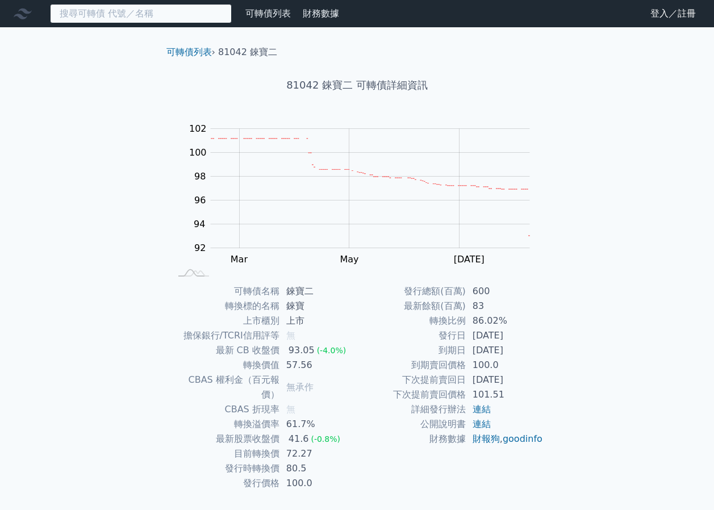
click at [187, 13] on input at bounding box center [141, 13] width 182 height 19
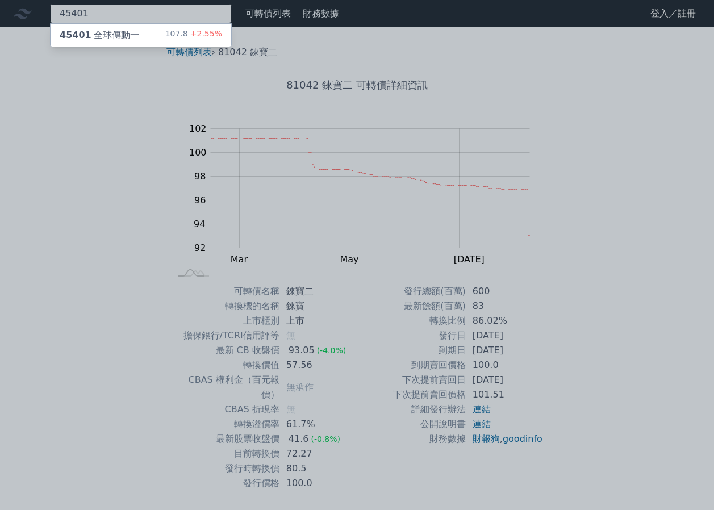
type input "45401"
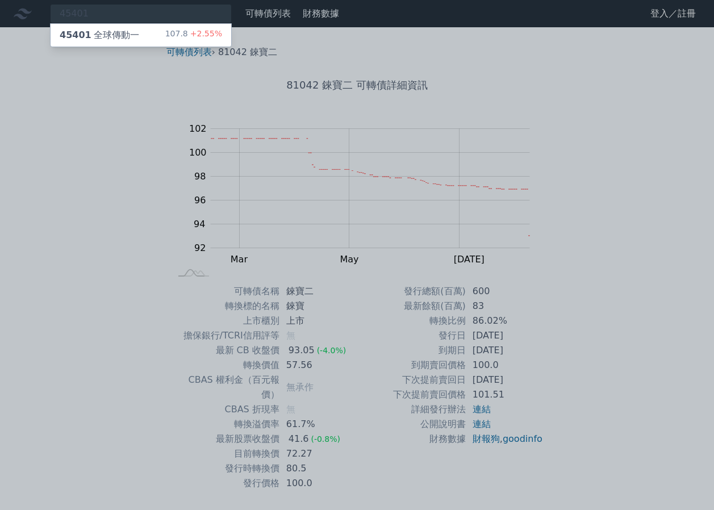
click at [215, 37] on span "+2.55%" at bounding box center [205, 33] width 34 height 9
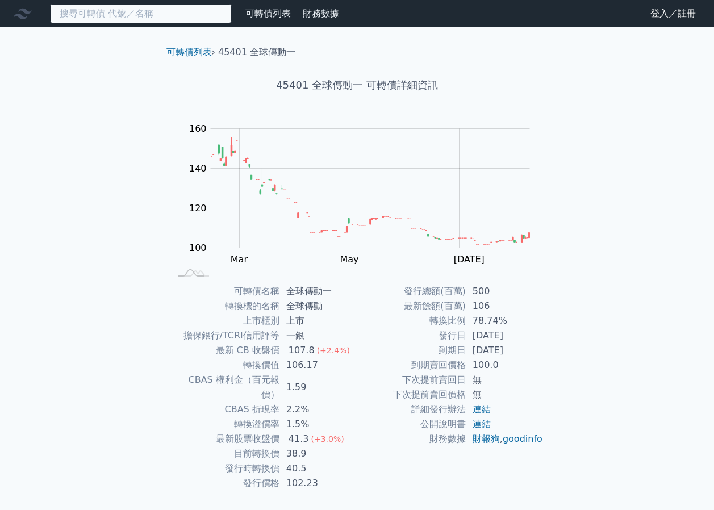
click at [185, 13] on input at bounding box center [141, 13] width 182 height 19
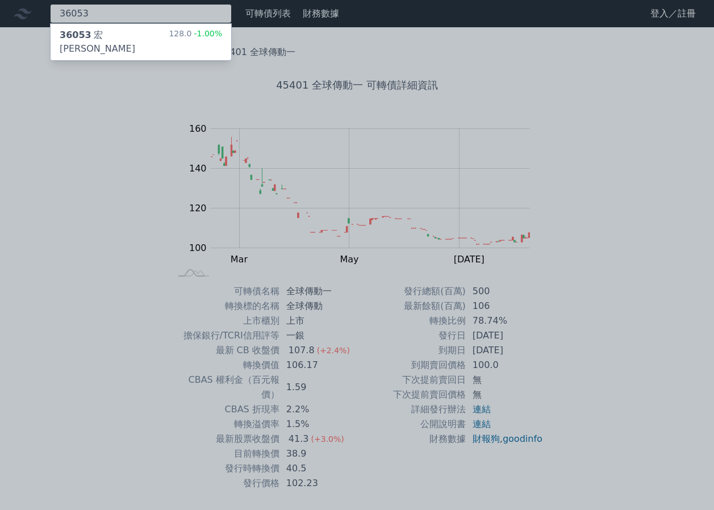
type input "36053"
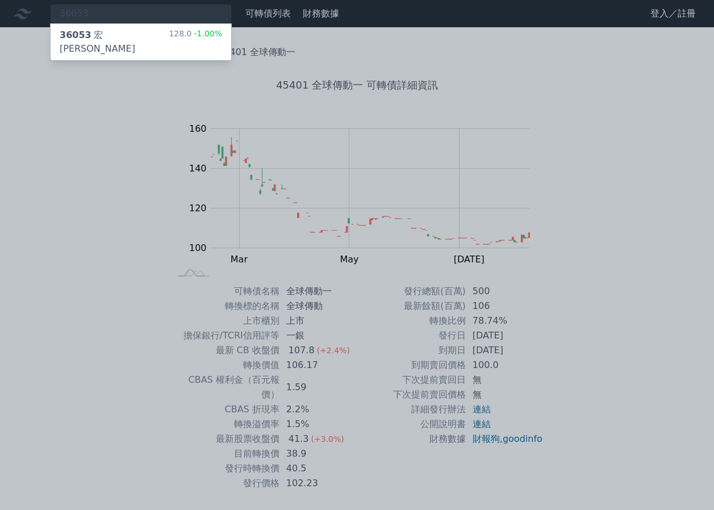
click at [201, 27] on div "36053 宏致三 128.0 -1.00%" at bounding box center [141, 42] width 181 height 36
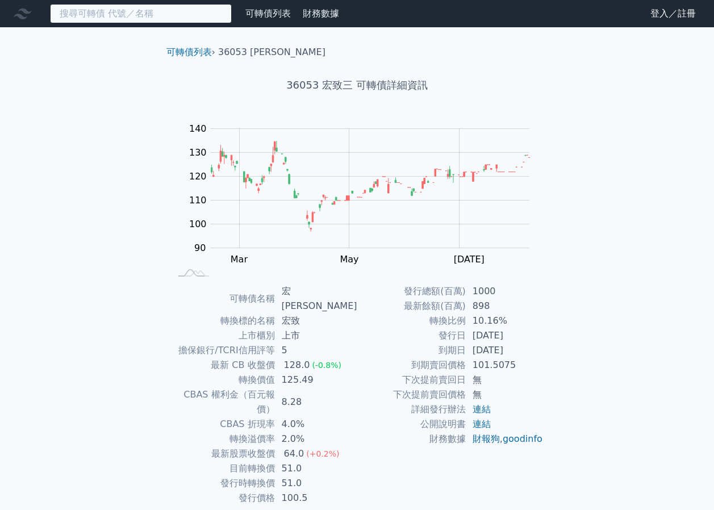
click at [165, 15] on input at bounding box center [141, 13] width 182 height 19
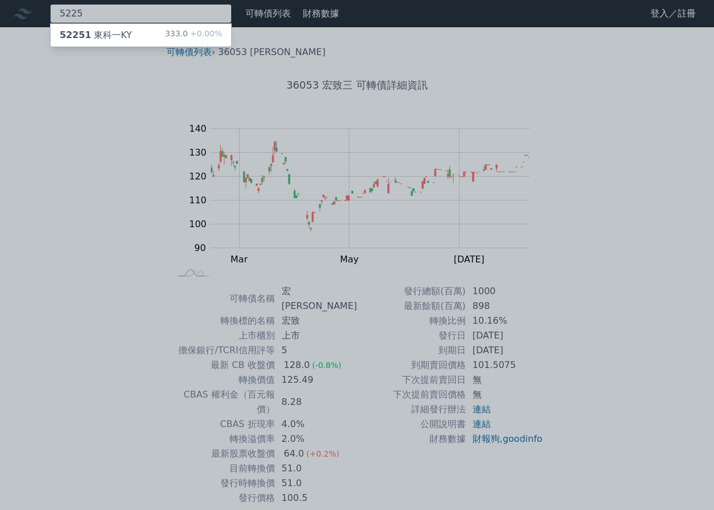
type input "5225"
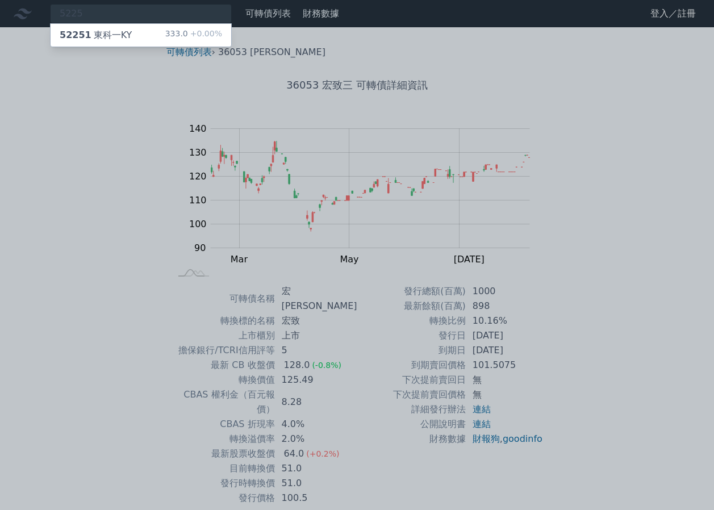
click at [178, 37] on div "333.0 +0.00%" at bounding box center [193, 35] width 57 height 14
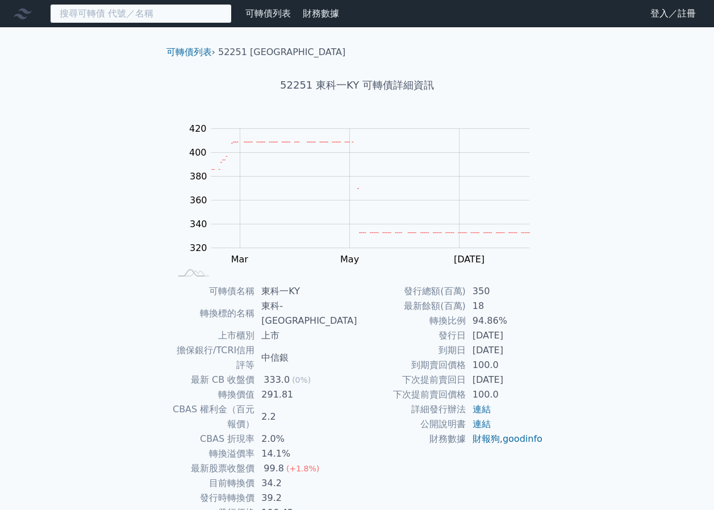
click at [181, 9] on input at bounding box center [141, 13] width 182 height 19
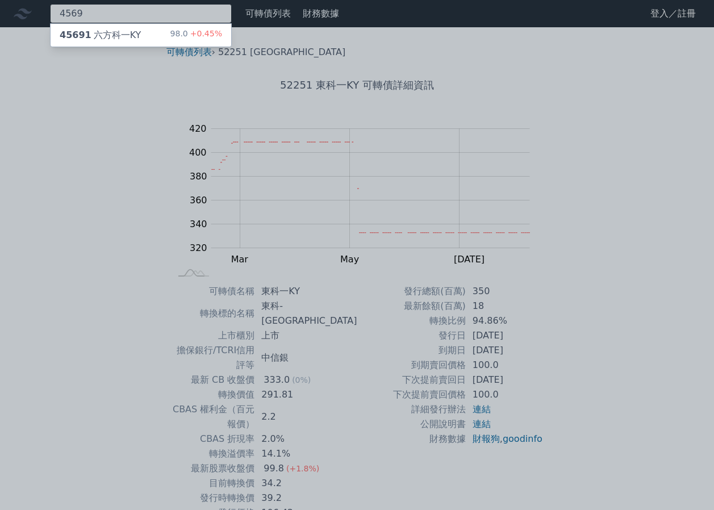
type input "4569"
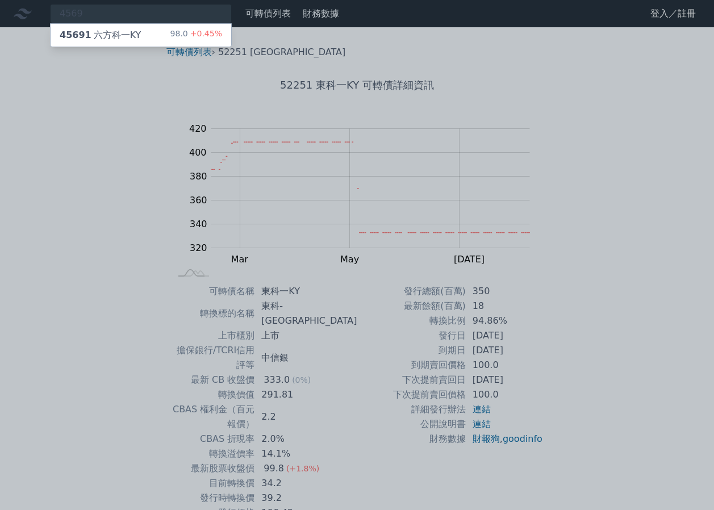
click at [181, 35] on div "98.0 +0.45%" at bounding box center [196, 35] width 52 height 14
